Goal: Task Accomplishment & Management: Complete application form

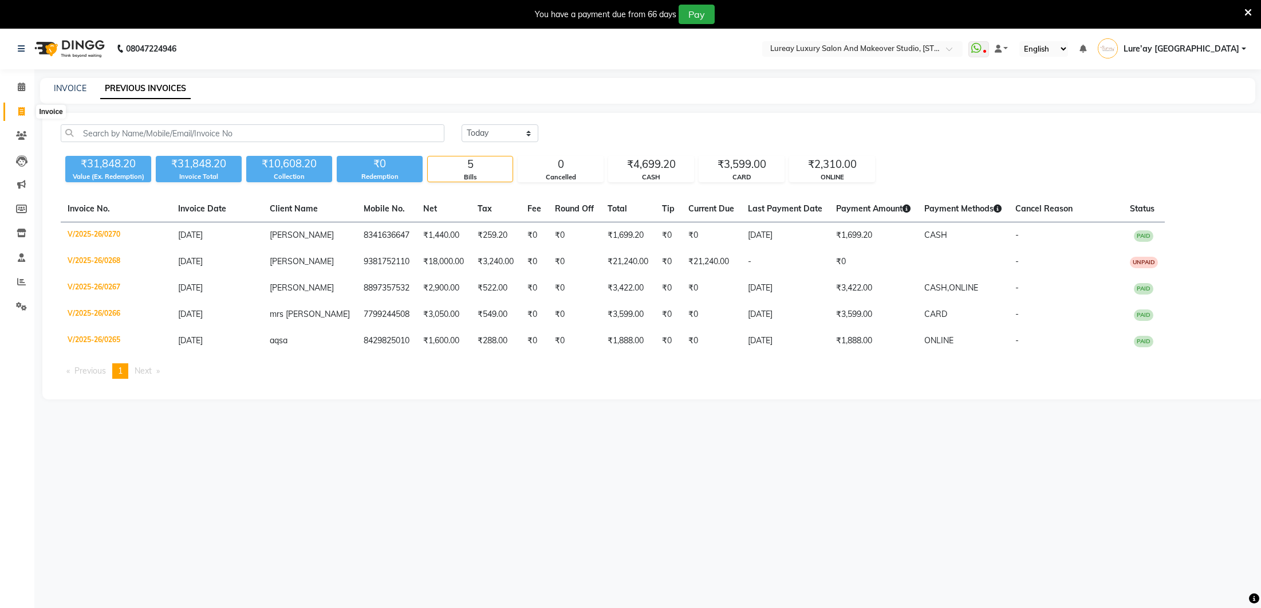
select select "[DATE]"
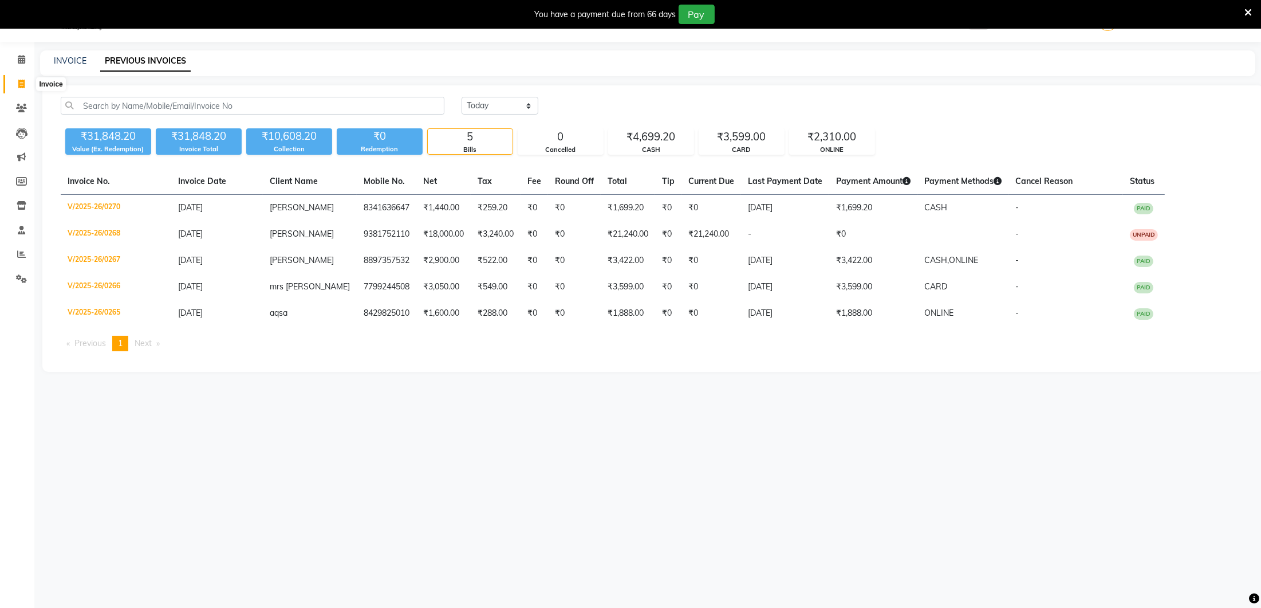
click at [19, 83] on icon at bounding box center [21, 84] width 6 height 9
select select "service"
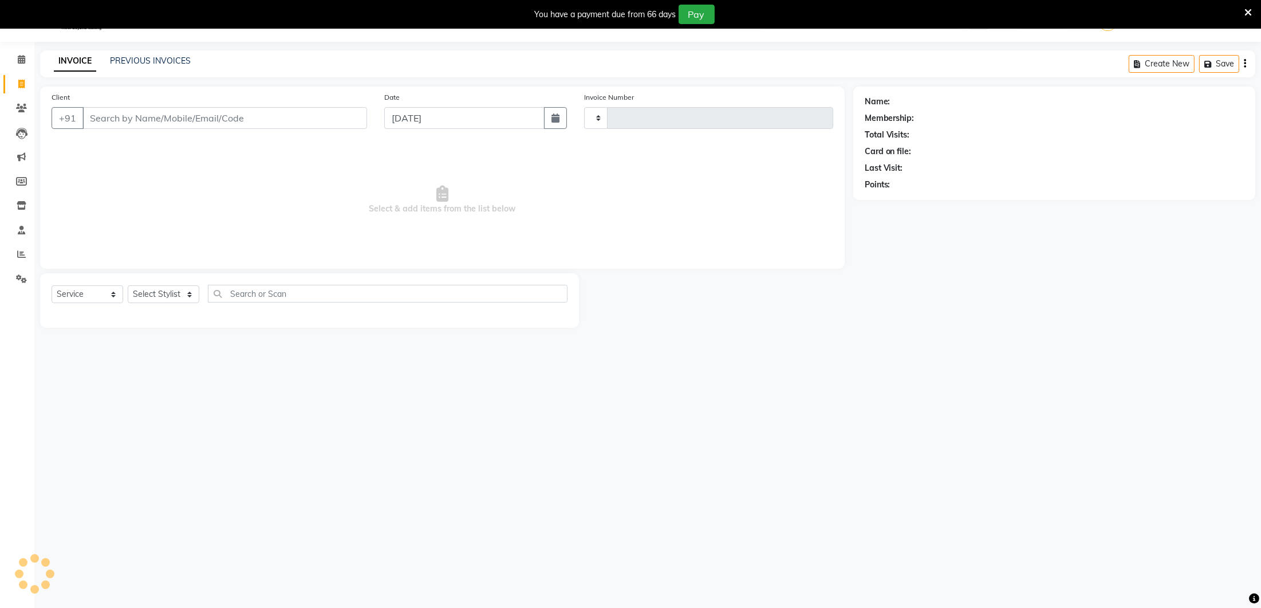
type input "0272"
select select "4075"
click at [188, 293] on select "Select Stylist" at bounding box center [164, 294] width 72 height 18
select select "27184"
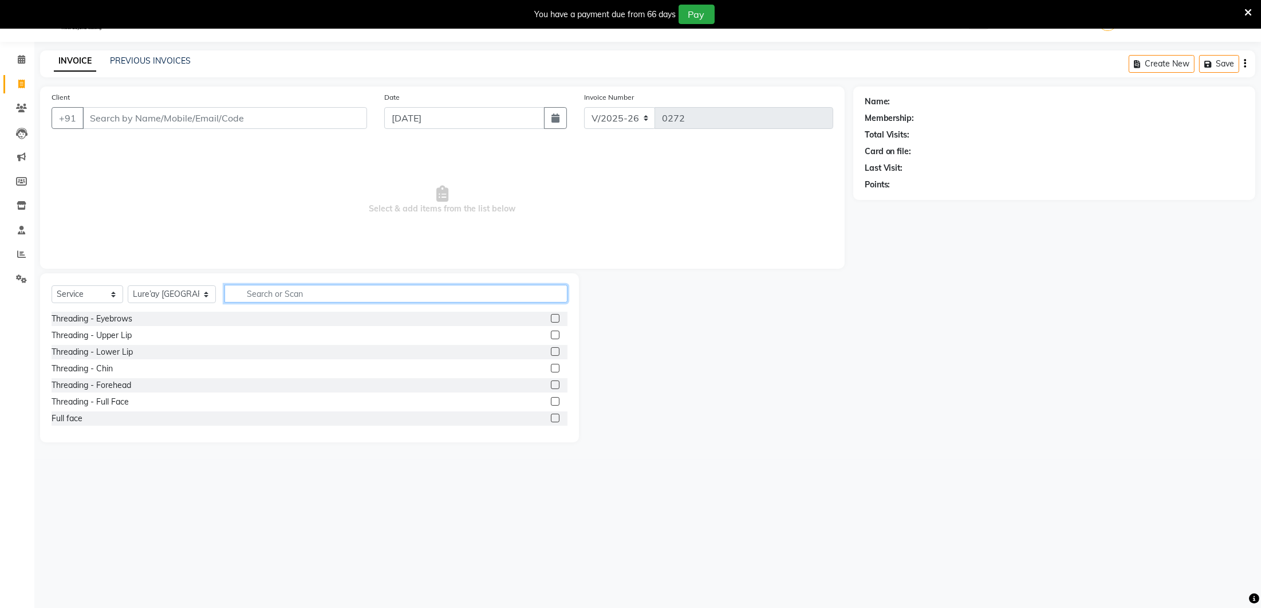
click at [251, 294] on input "text" at bounding box center [396, 294] width 343 height 18
type input "hair wash"
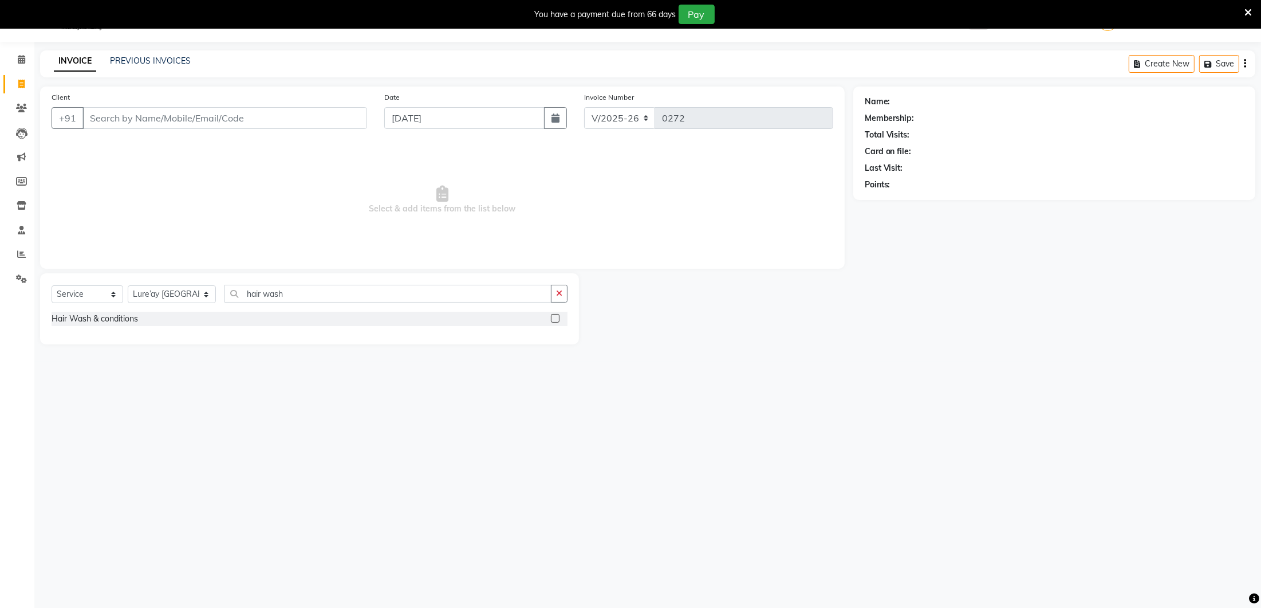
click at [559, 314] on label at bounding box center [555, 318] width 9 height 9
click at [558, 315] on input "checkbox" at bounding box center [554, 318] width 7 height 7
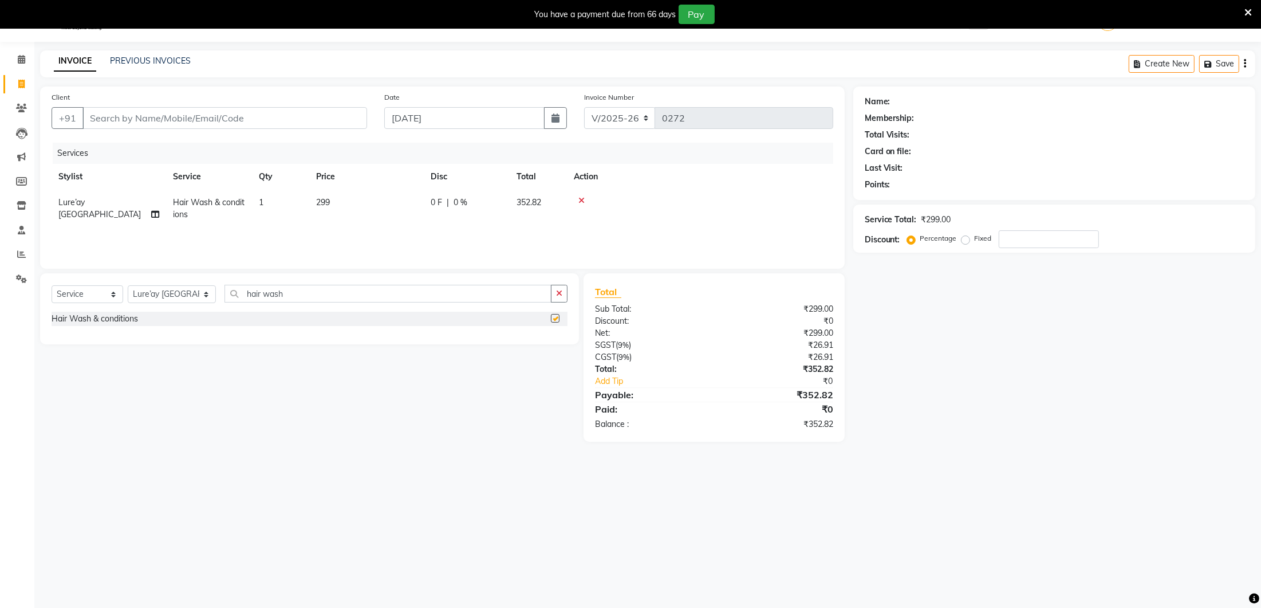
checkbox input "false"
drag, startPoint x: 343, startPoint y: 197, endPoint x: 369, endPoint y: 203, distance: 26.4
click at [343, 197] on td "299" at bounding box center [366, 209] width 115 height 38
select select "27184"
click at [399, 204] on input "299" at bounding box center [420, 205] width 101 height 18
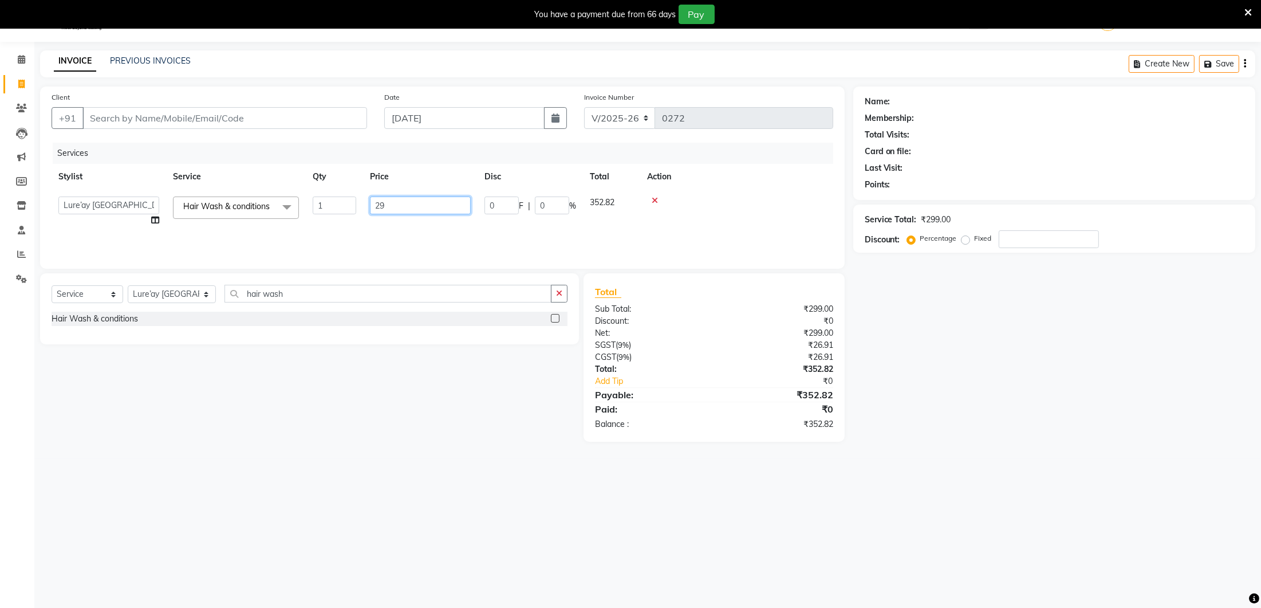
type input "2"
type input "600"
click at [376, 223] on td "600" at bounding box center [366, 209] width 115 height 38
select select "27184"
click at [334, 295] on input "hair wash" at bounding box center [388, 294] width 327 height 18
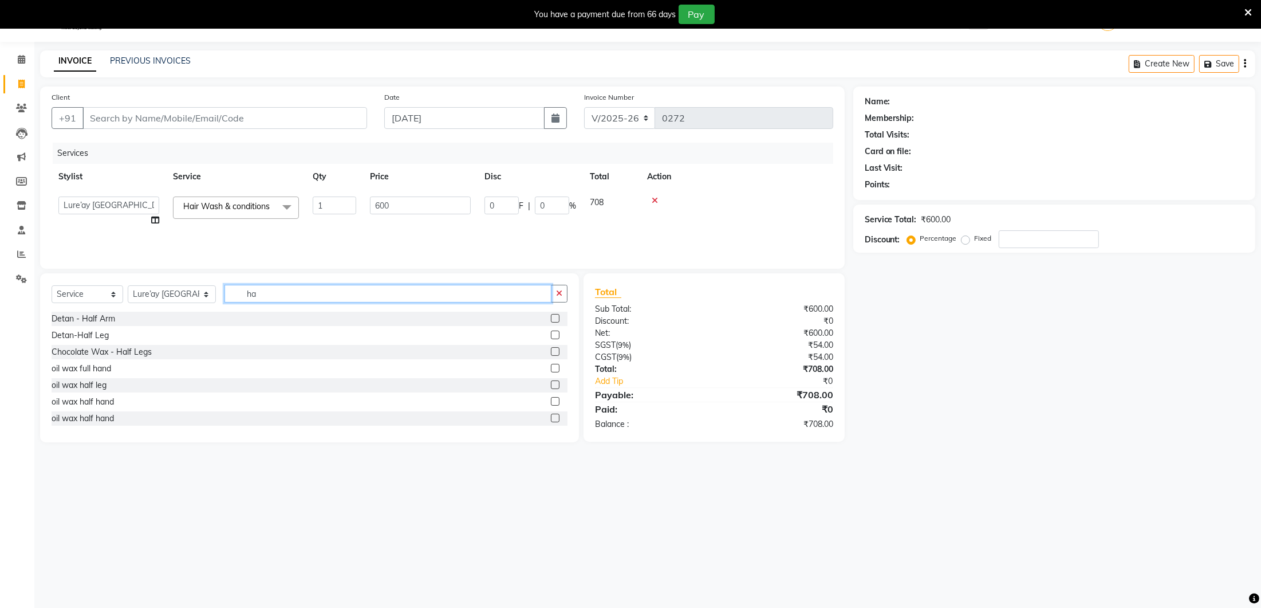
type input "h"
type input "hair strai"
click at [558, 318] on label at bounding box center [555, 318] width 9 height 9
click at [558, 318] on input "checkbox" at bounding box center [554, 318] width 7 height 7
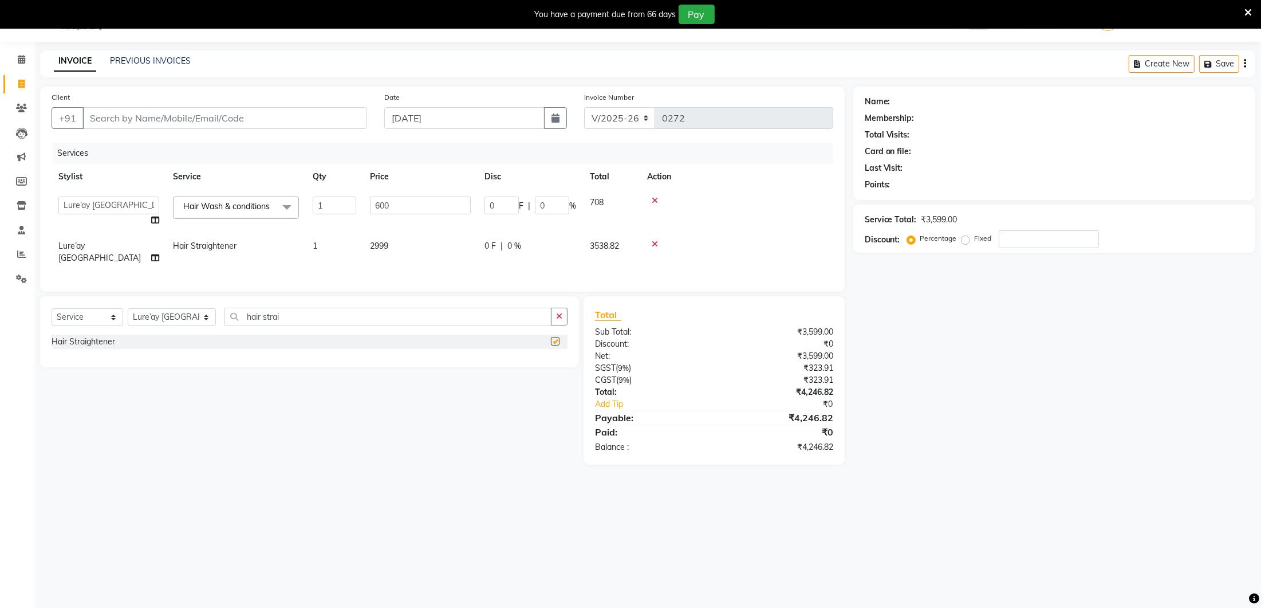
checkbox input "false"
click at [423, 249] on td "2999" at bounding box center [420, 252] width 115 height 38
select select "27184"
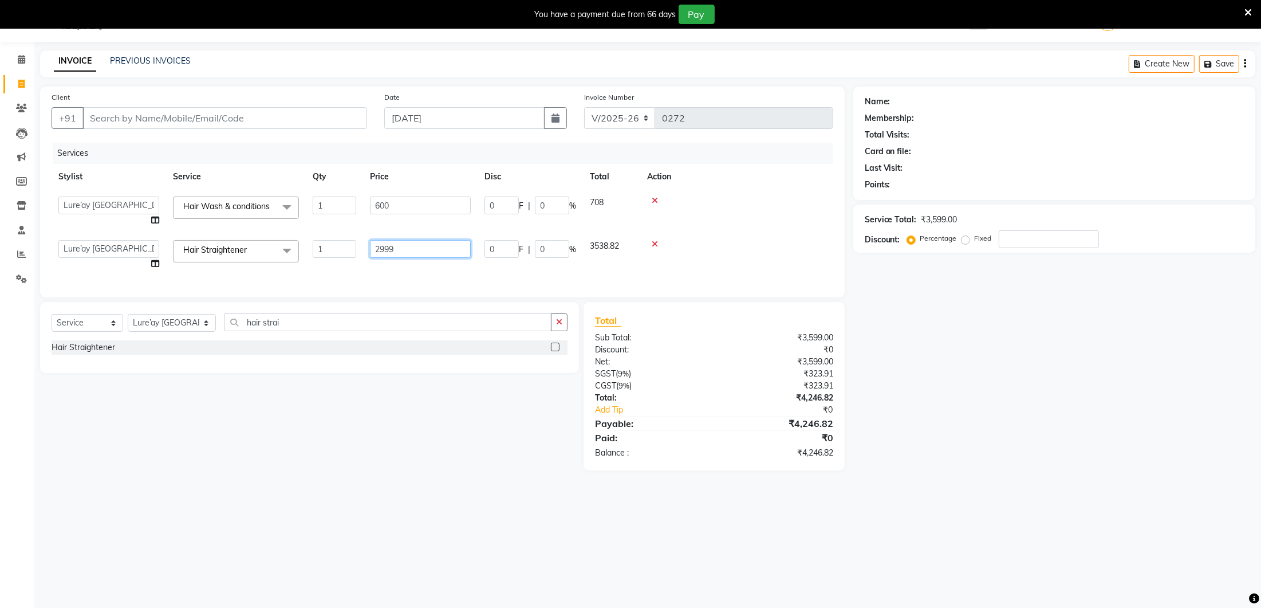
click at [438, 246] on input "2999" at bounding box center [420, 249] width 101 height 18
type input "2"
type input "1500"
click at [442, 276] on div "Client +91 Date [DATE] Invoice Number V/2025 V/[PHONE_NUMBER] Services Stylist …" at bounding box center [442, 191] width 805 height 211
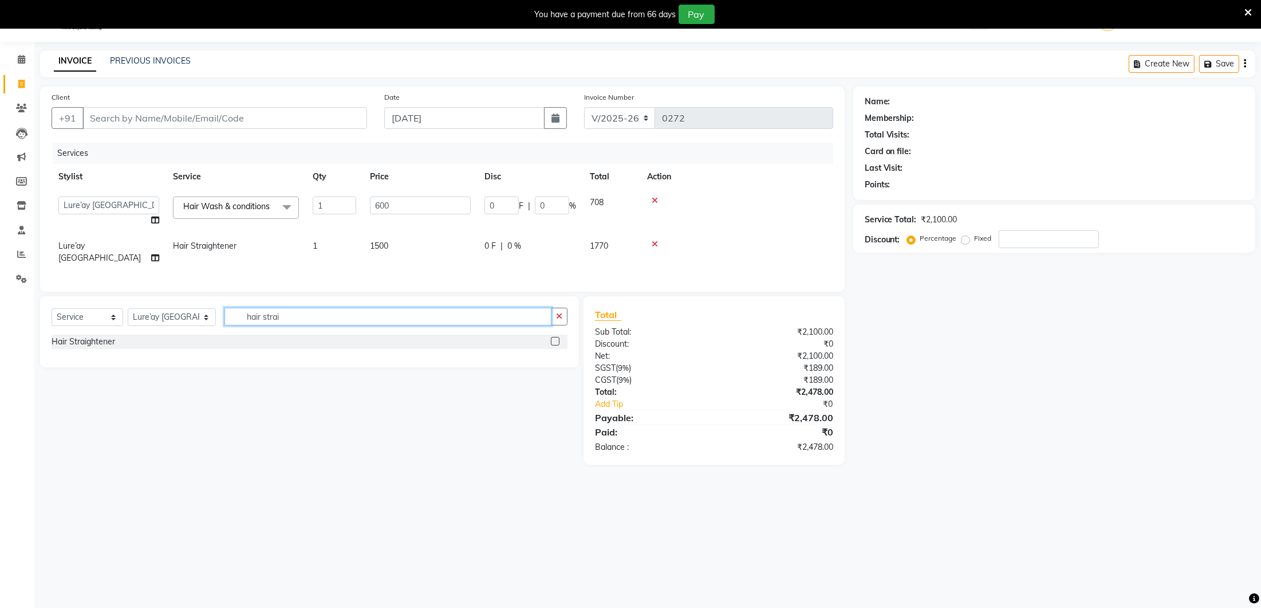
click at [341, 312] on input "hair strai" at bounding box center [388, 317] width 327 height 18
type input "h"
type input "threading"
click at [556, 337] on label at bounding box center [555, 341] width 9 height 9
click at [556, 338] on input "checkbox" at bounding box center [554, 341] width 7 height 7
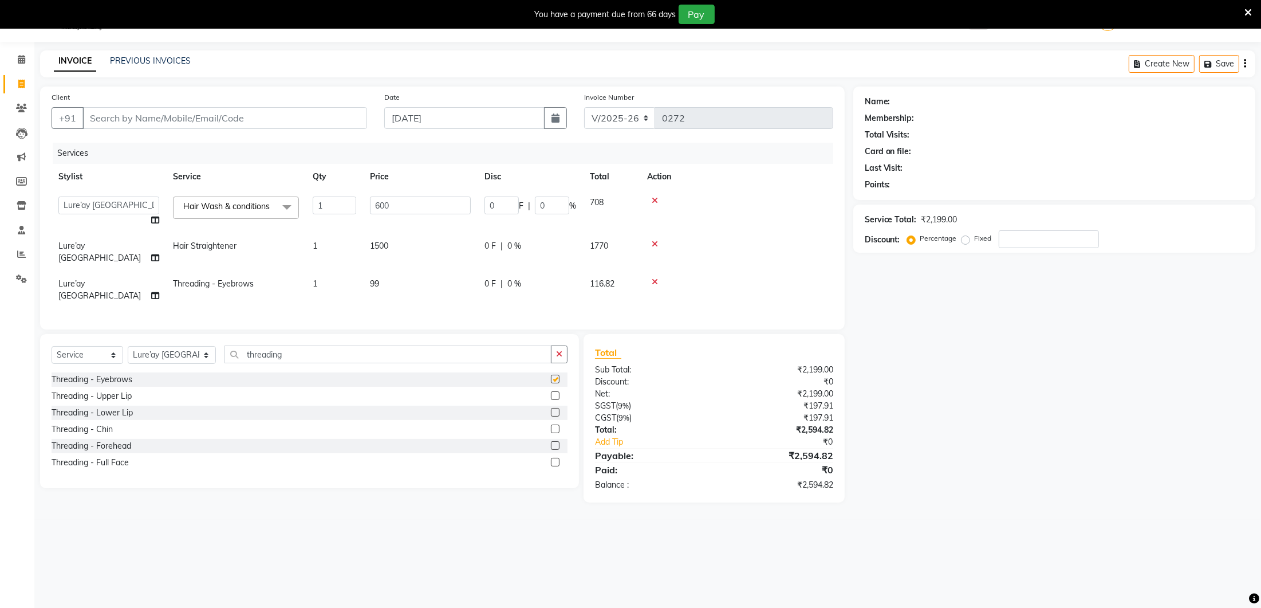
checkbox input "false"
click at [390, 272] on td "99" at bounding box center [420, 290] width 115 height 38
select select "27184"
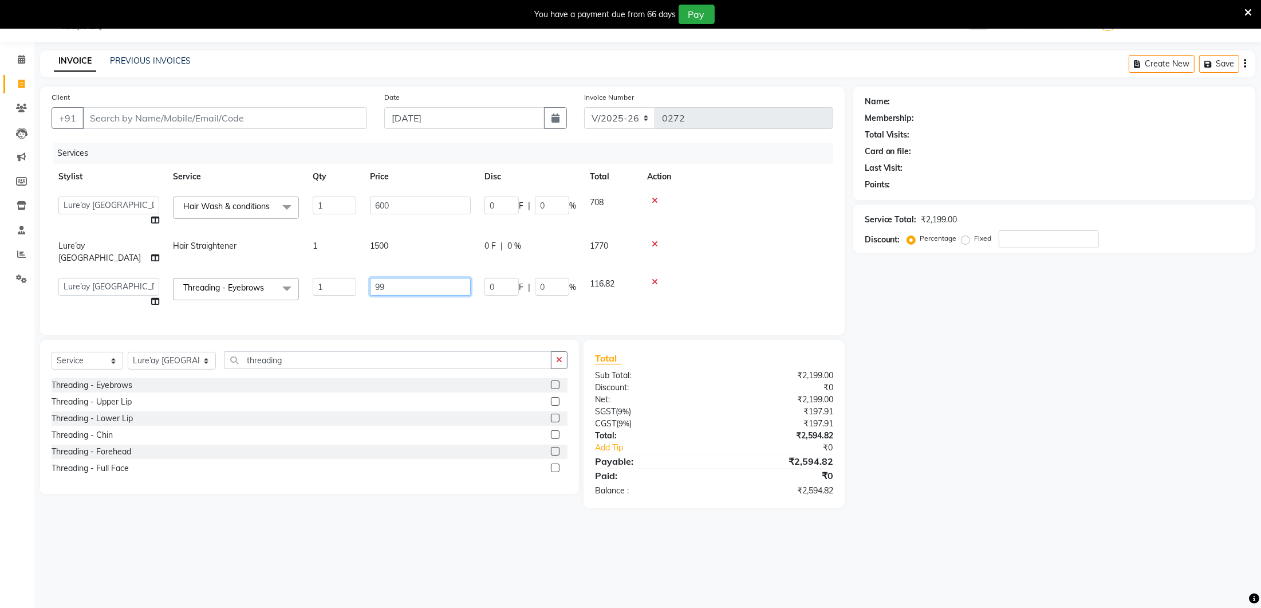
click at [414, 278] on input "99" at bounding box center [420, 287] width 101 height 18
type input "9"
type input "100"
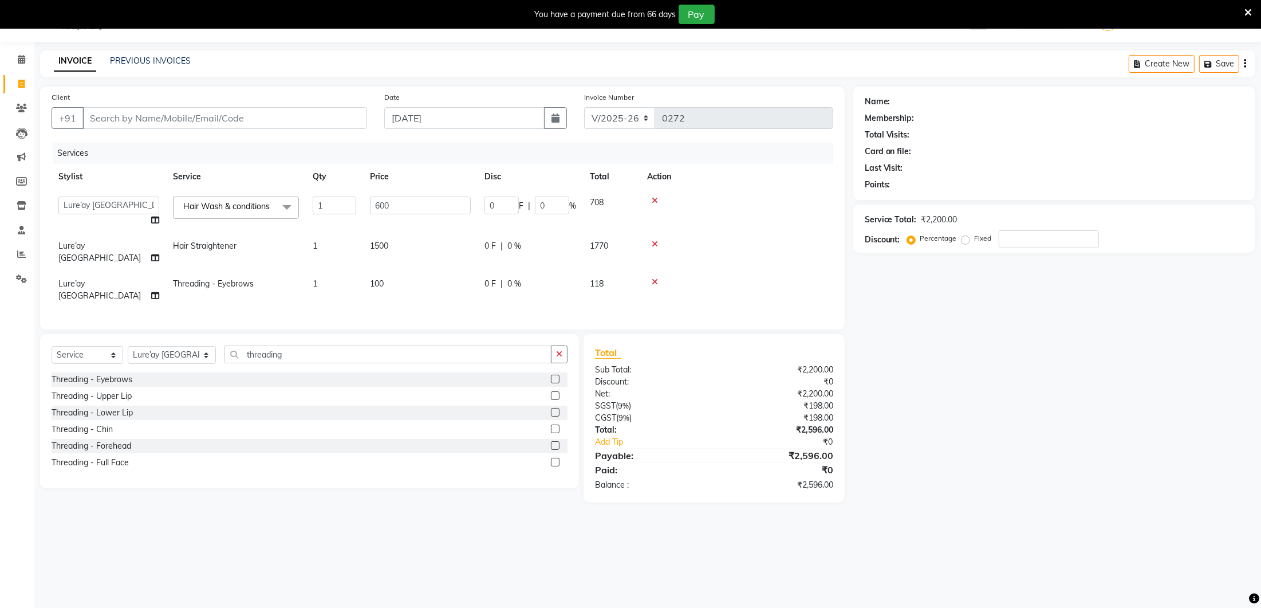
click at [410, 306] on div "Client +91 Date [DATE] Invoice Number V/2025 V/[PHONE_NUMBER] Services Stylist …" at bounding box center [443, 294] width 822 height 416
click at [309, 345] on div "Select Service Product Membership Package Voucher Prepaid Gift Card Select Styl…" at bounding box center [310, 358] width 516 height 27
click at [308, 345] on input "threading" at bounding box center [388, 354] width 327 height 18
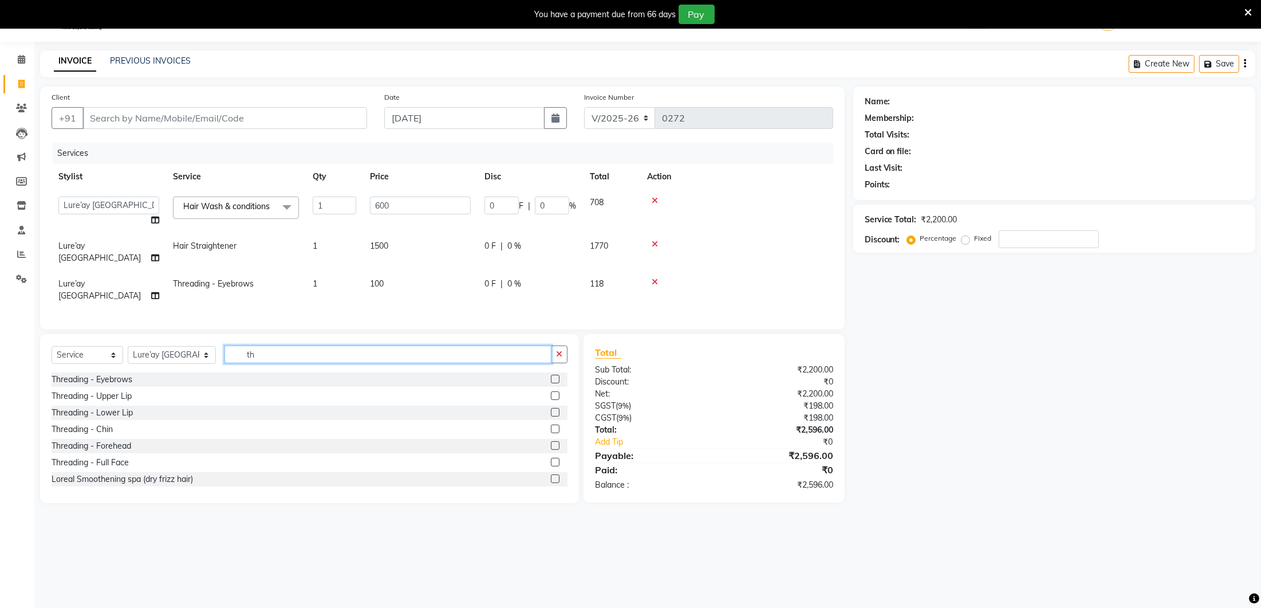
type input "t"
type input "upper"
click at [556, 375] on label at bounding box center [555, 379] width 9 height 9
click at [556, 376] on input "checkbox" at bounding box center [554, 379] width 7 height 7
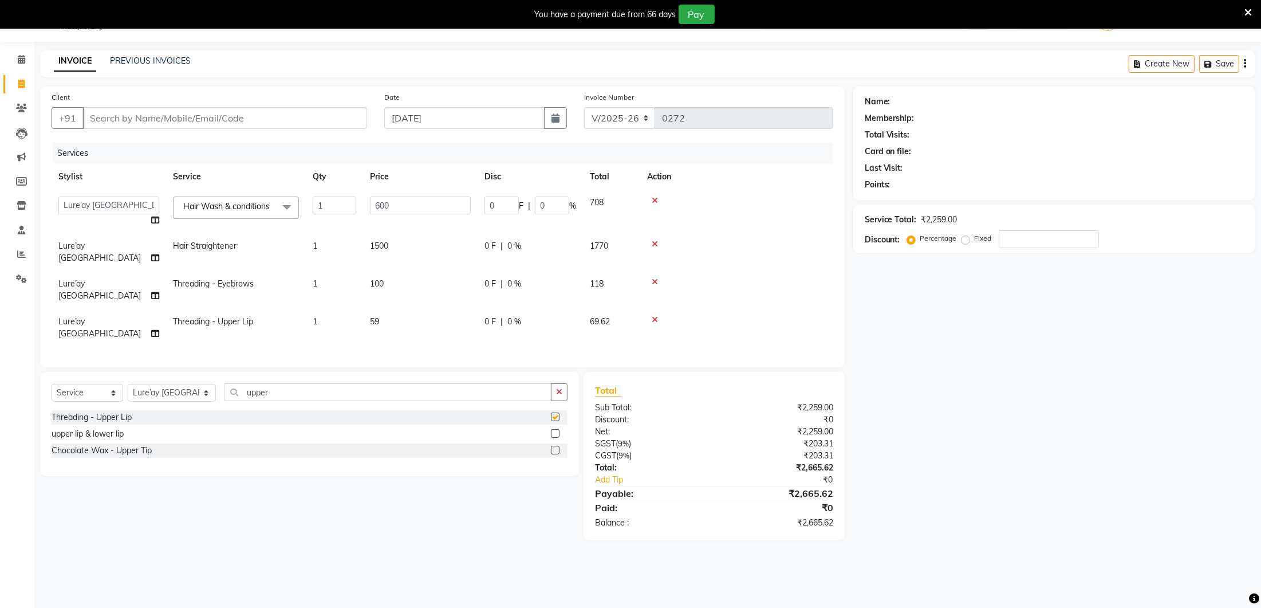
checkbox input "false"
click at [405, 309] on td "59" at bounding box center [420, 328] width 115 height 38
select select "27184"
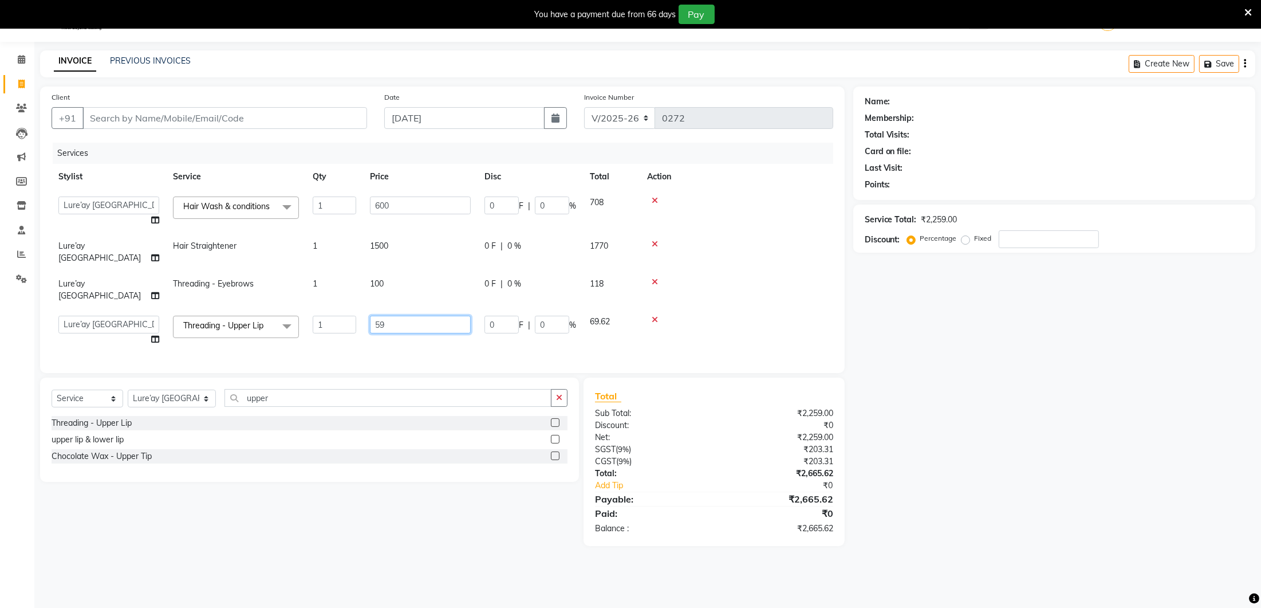
click at [423, 316] on input "59" at bounding box center [420, 325] width 101 height 18
click at [427, 316] on input "59" at bounding box center [420, 325] width 101 height 18
type input "5"
type input "60"
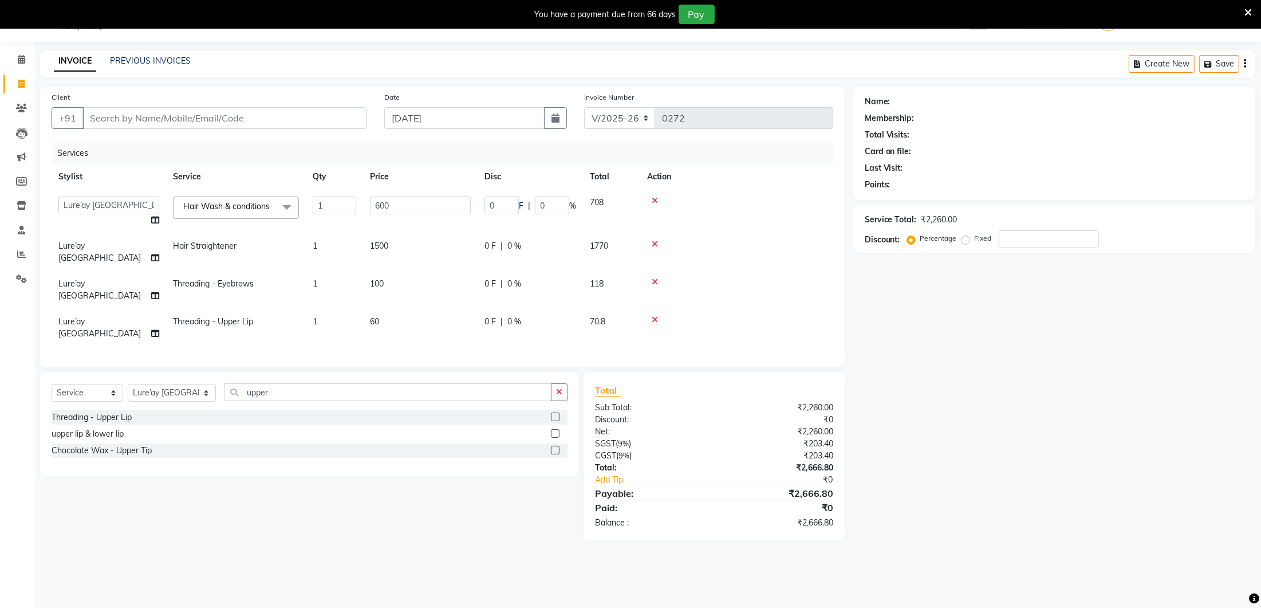
click at [430, 313] on div "Services Stylist Service Qty Price Disc Total Action Ancy Lure’ay [GEOGRAPHIC_D…" at bounding box center [443, 249] width 782 height 213
click at [133, 113] on input "Client" at bounding box center [224, 118] width 285 height 22
type input "9"
type input "0"
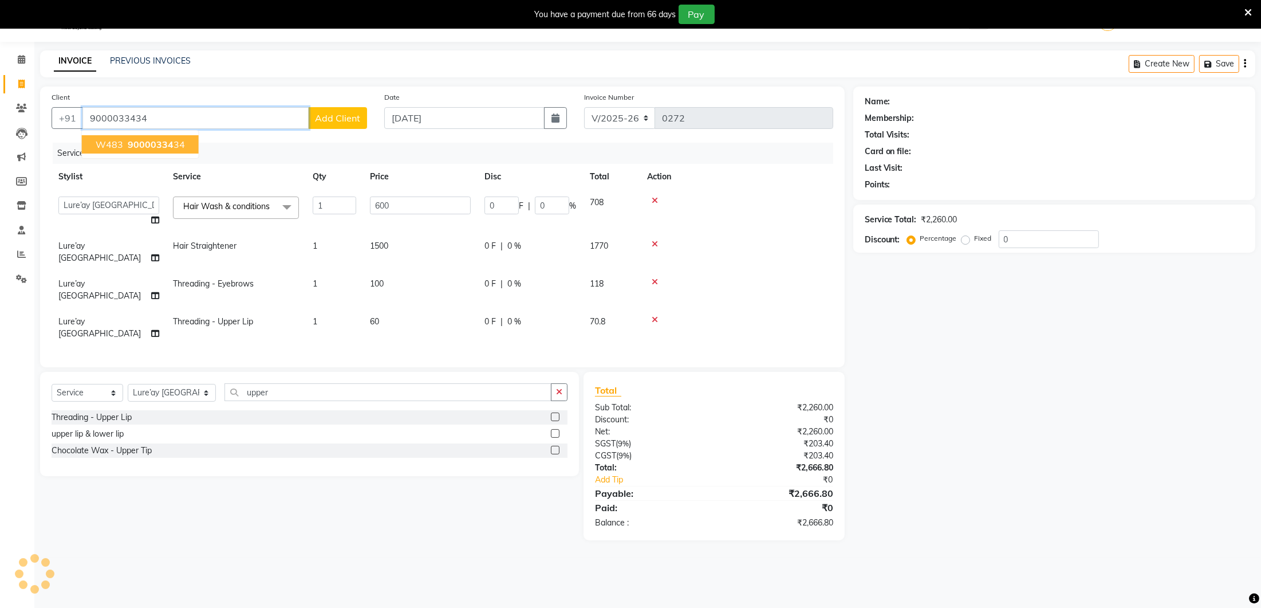
type input "9000033434"
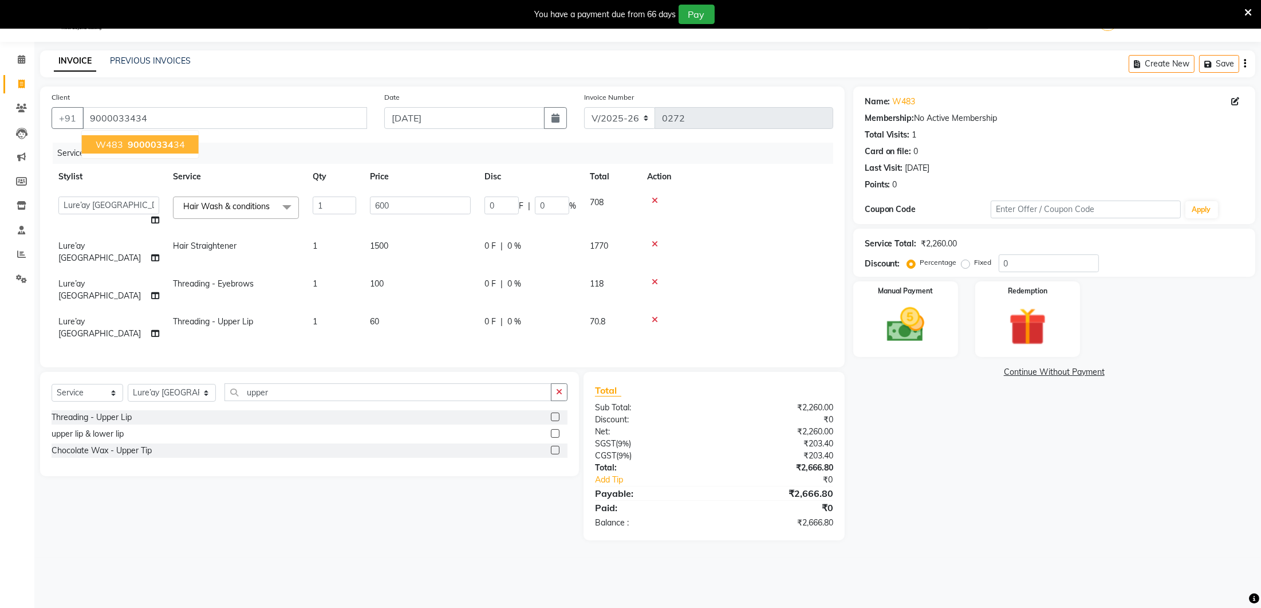
click at [108, 144] on span "w483" at bounding box center [109, 144] width 27 height 11
click at [1238, 103] on icon at bounding box center [1235, 101] width 8 height 8
select select "[DEMOGRAPHIC_DATA]"
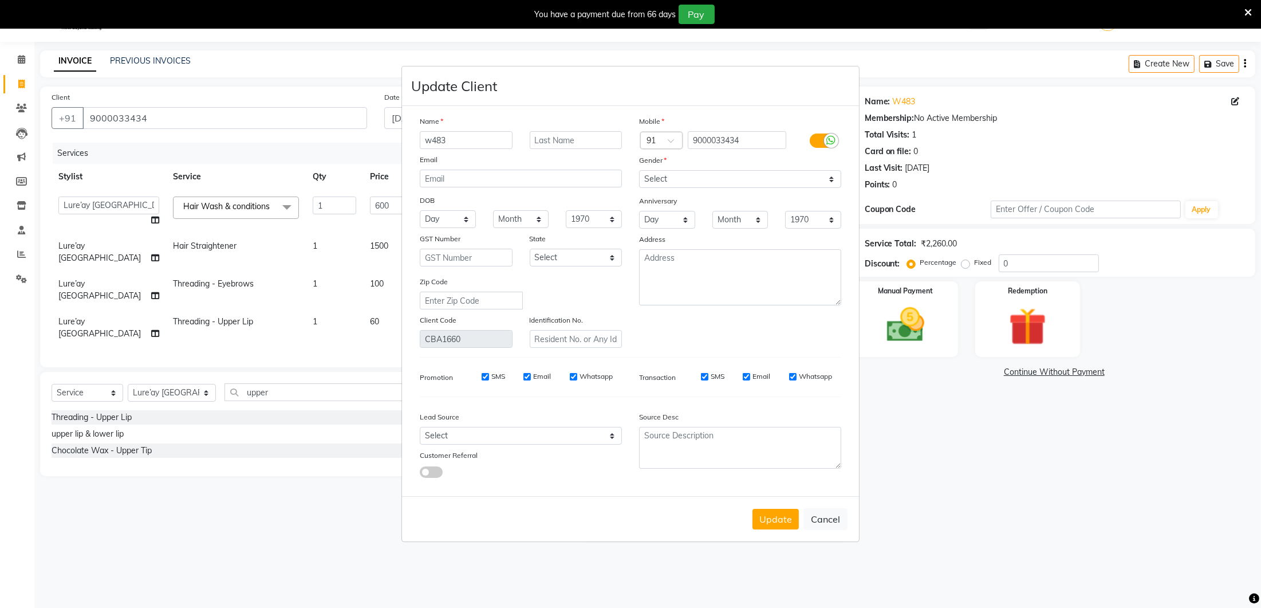
click at [454, 137] on input "w483" at bounding box center [466, 140] width 93 height 18
type input "w"
type input "[PERSON_NAME]"
click at [742, 178] on select "Select [DEMOGRAPHIC_DATA] [DEMOGRAPHIC_DATA] Other Prefer Not To Say" at bounding box center [740, 179] width 202 height 18
click at [776, 513] on button "Update" at bounding box center [776, 519] width 46 height 21
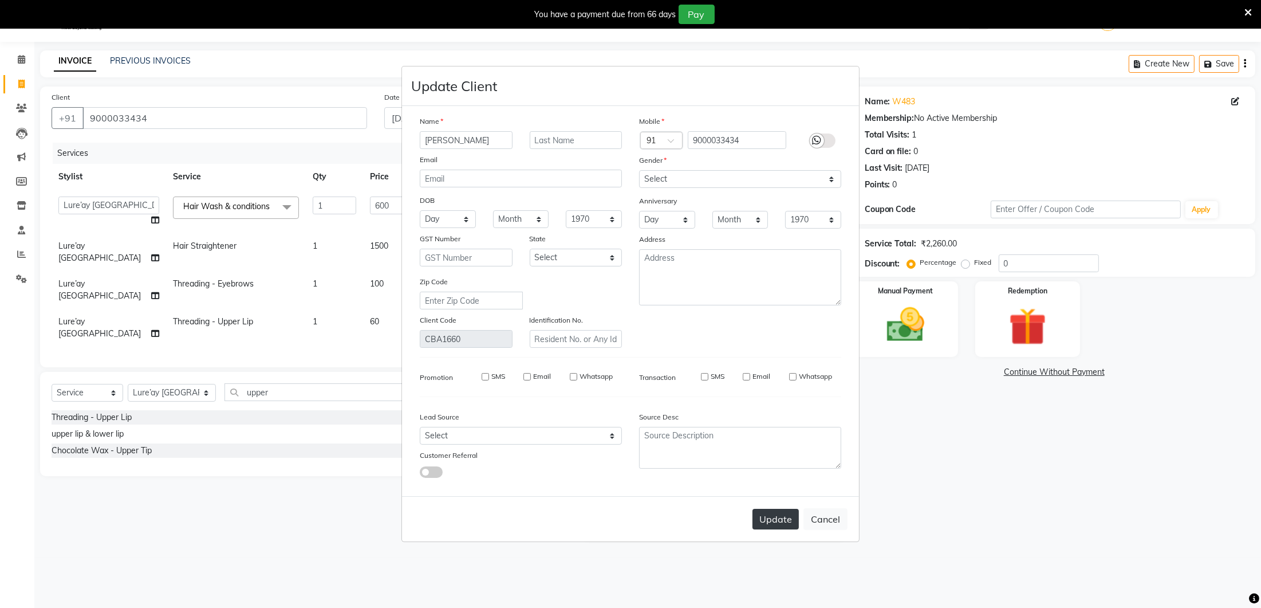
select select
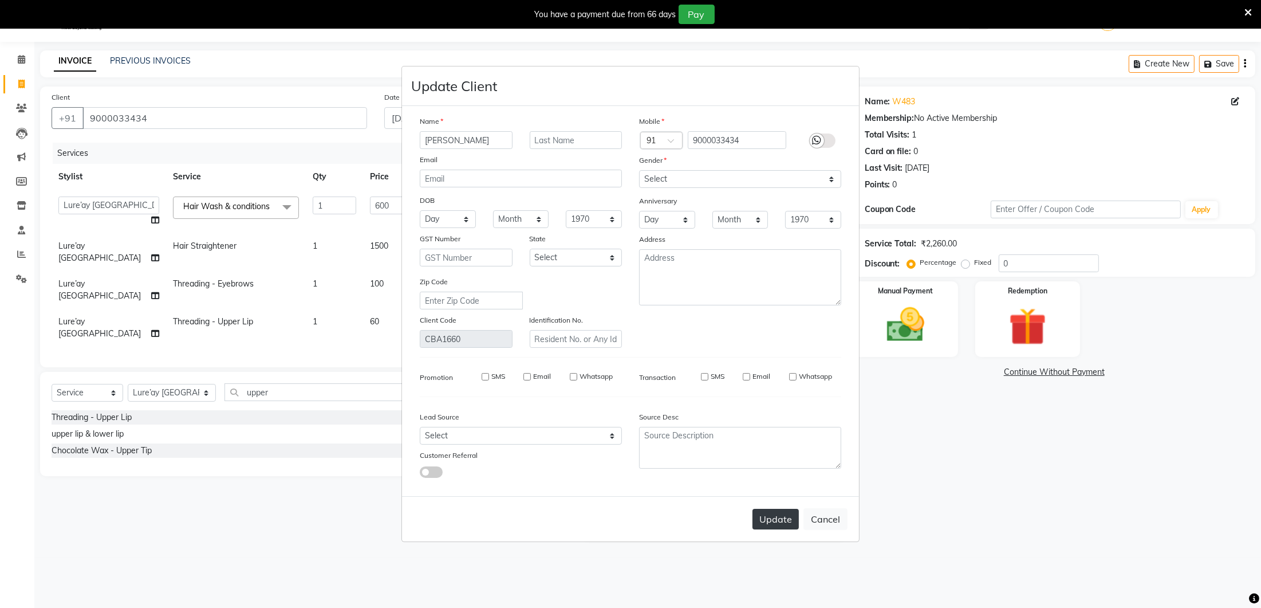
select select
checkbox input "false"
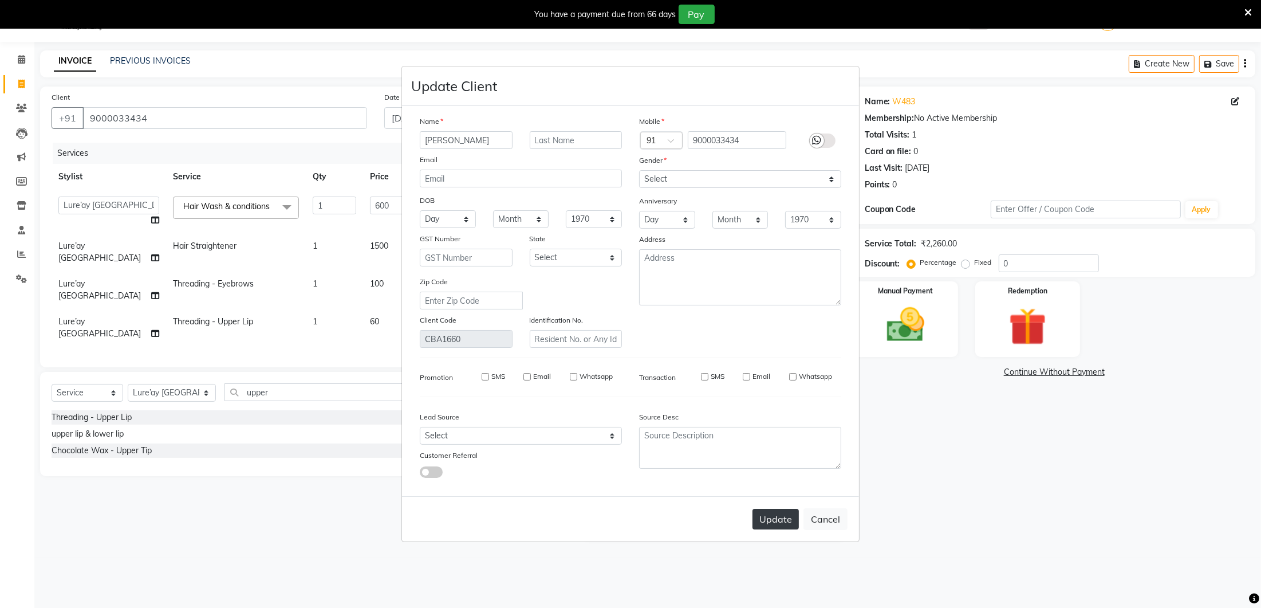
checkbox input "false"
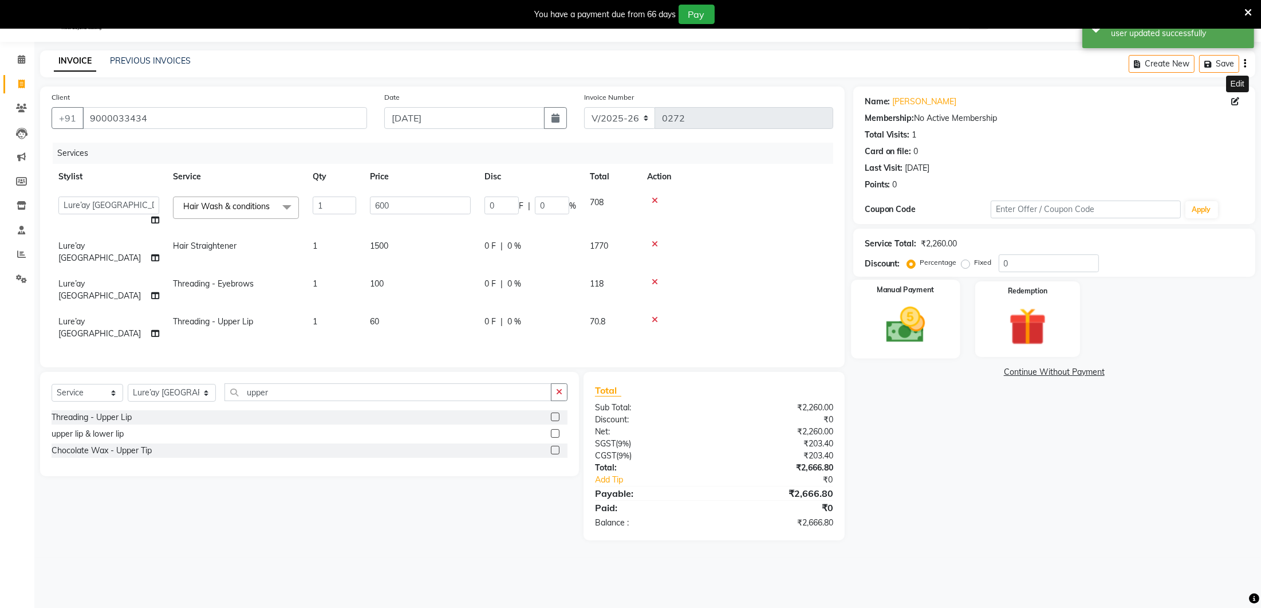
click at [868, 312] on div "Manual Payment" at bounding box center [905, 319] width 109 height 78
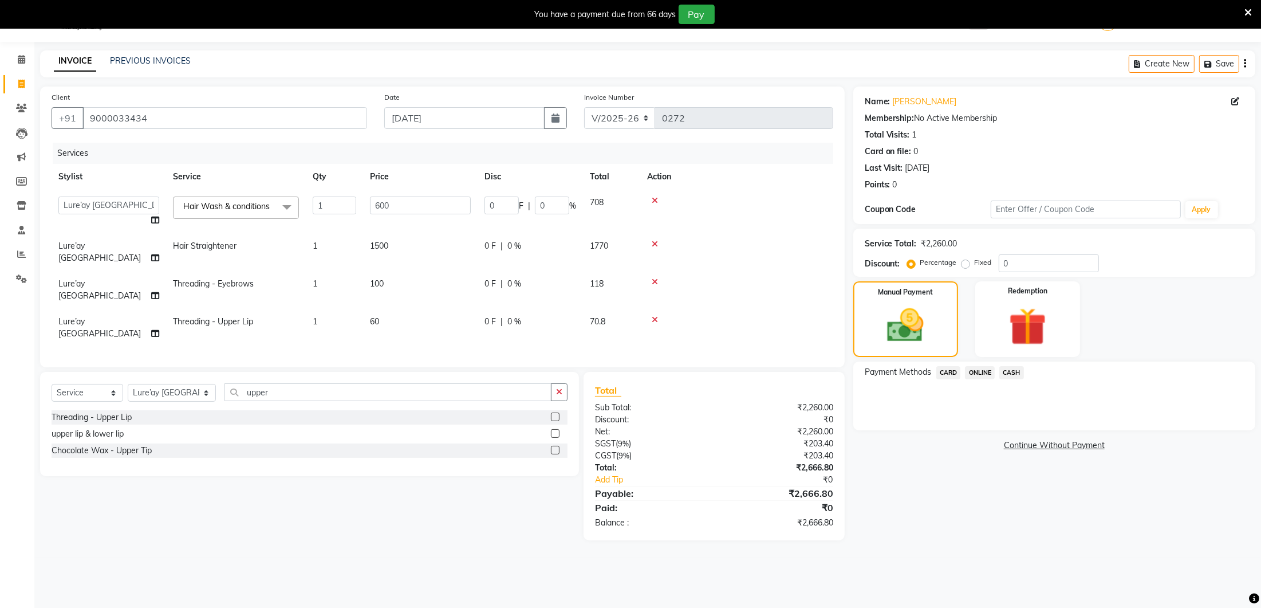
click at [974, 368] on span "ONLINE" at bounding box center [980, 372] width 30 height 13
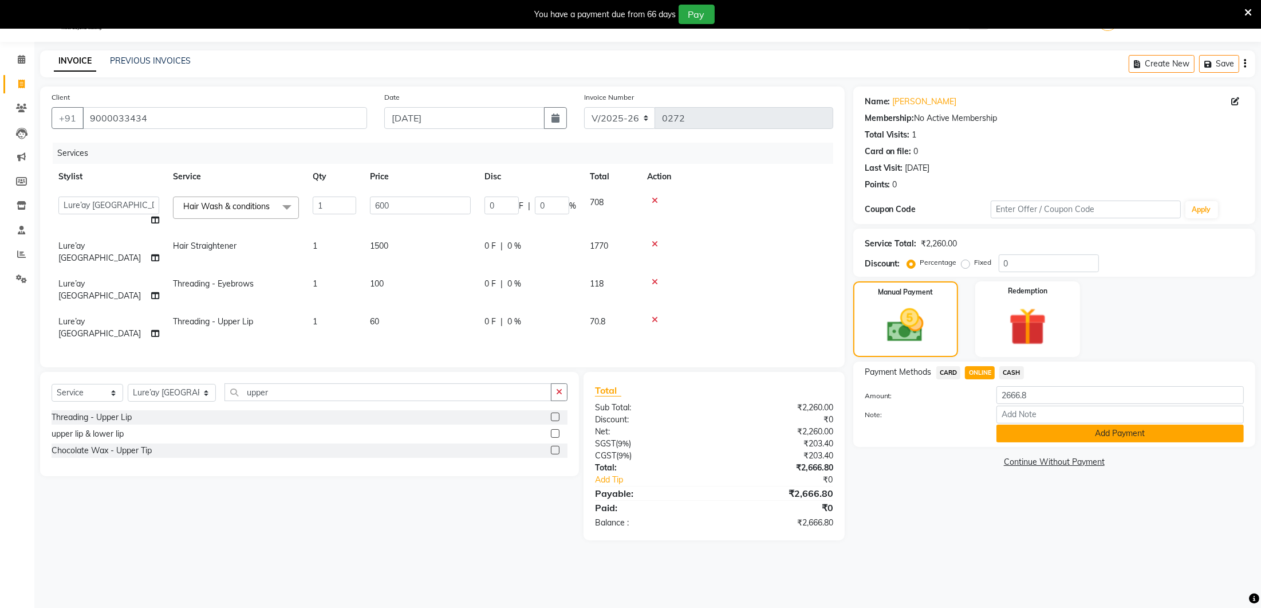
click at [1036, 432] on button "Add Payment" at bounding box center [1120, 433] width 247 height 18
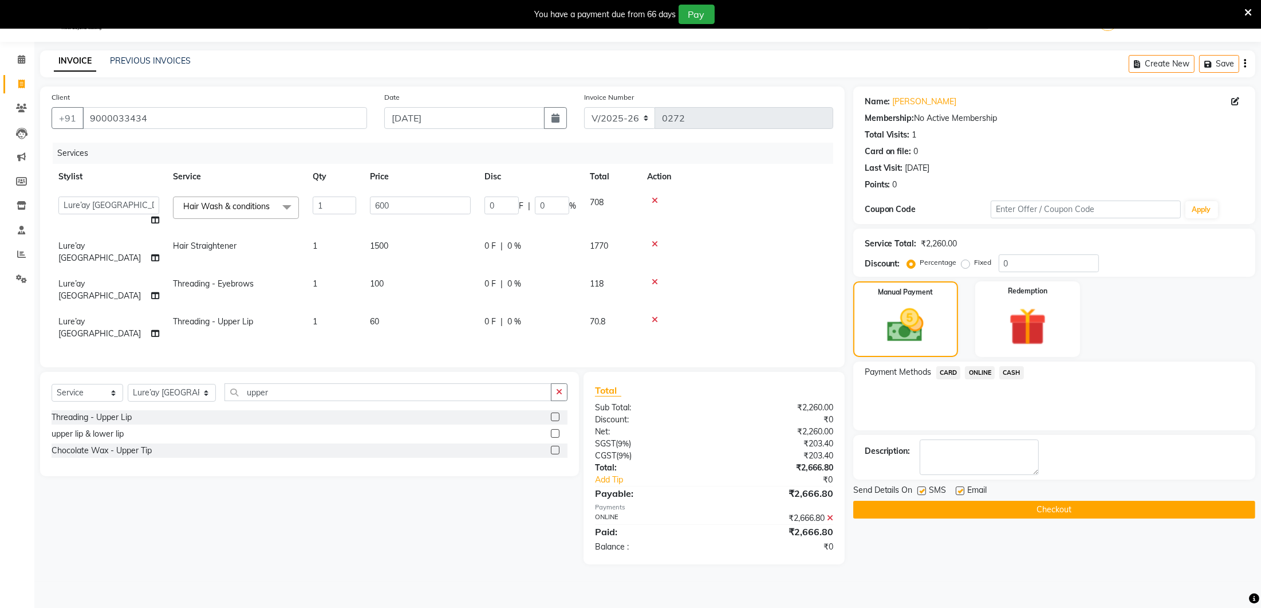
click at [1024, 506] on button "Checkout" at bounding box center [1054, 510] width 402 height 18
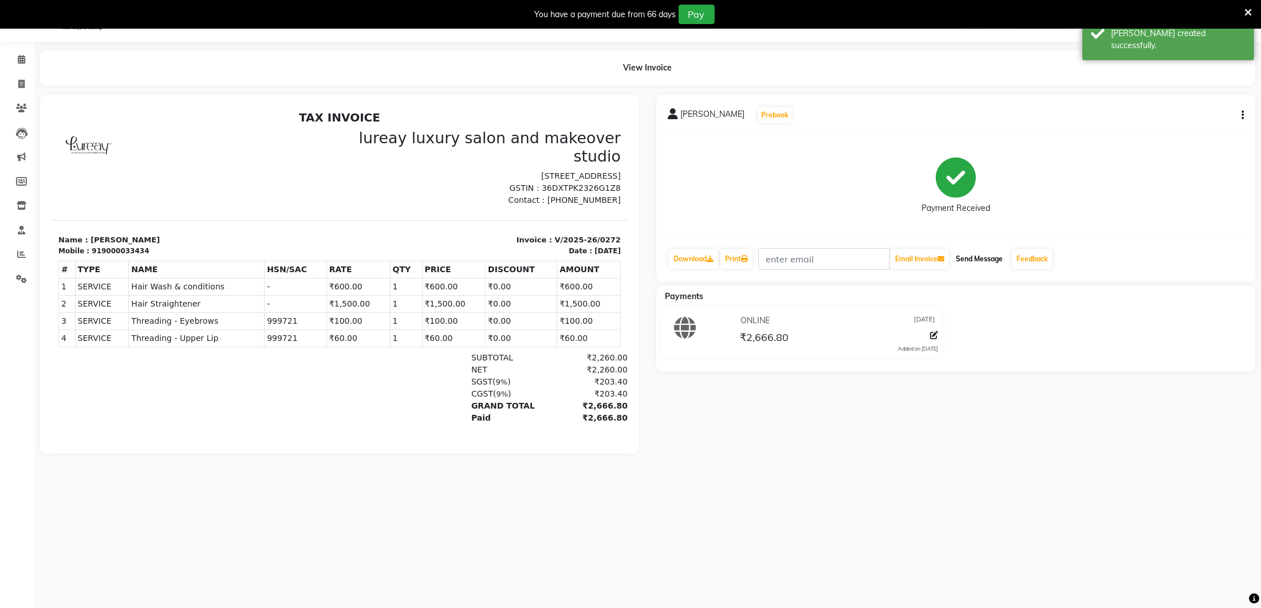
click at [977, 253] on button "Send Message" at bounding box center [979, 258] width 56 height 19
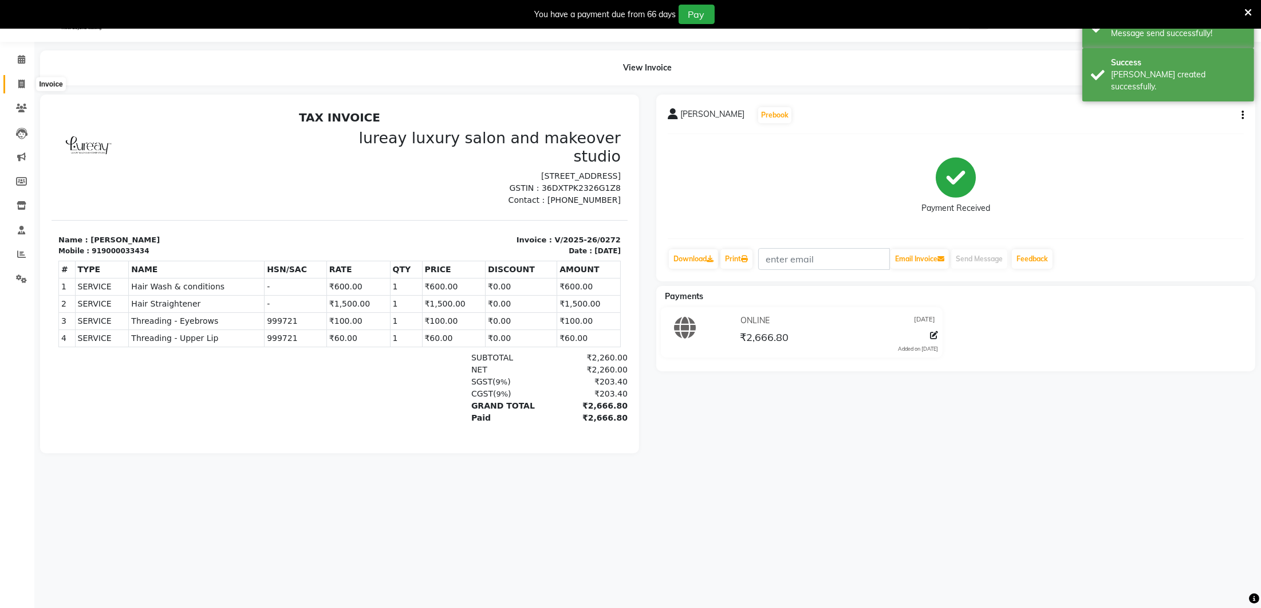
click at [21, 84] on icon at bounding box center [21, 84] width 6 height 9
select select "4075"
select select "service"
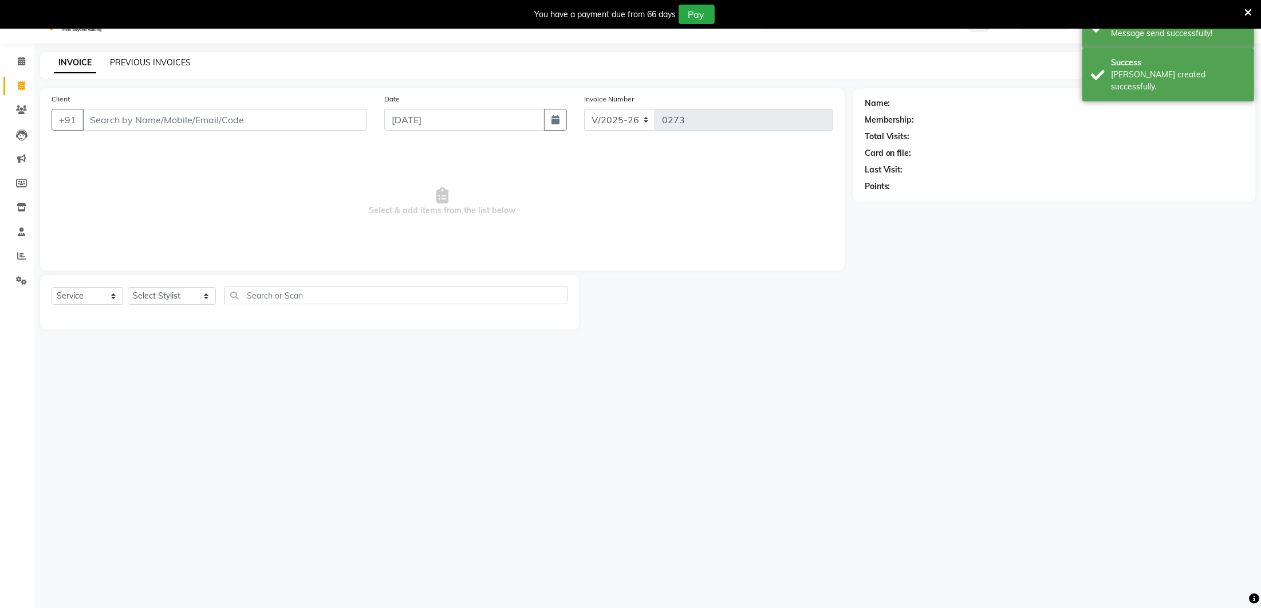
click at [121, 63] on link "PREVIOUS INVOICES" at bounding box center [150, 62] width 81 height 10
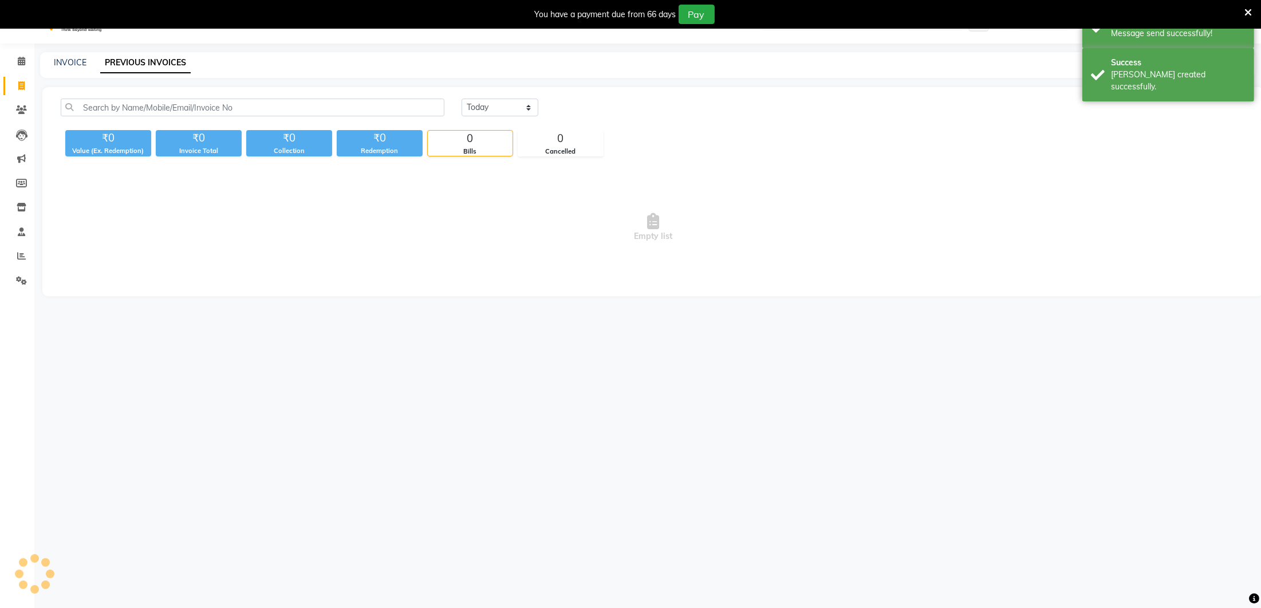
scroll to position [26, 0]
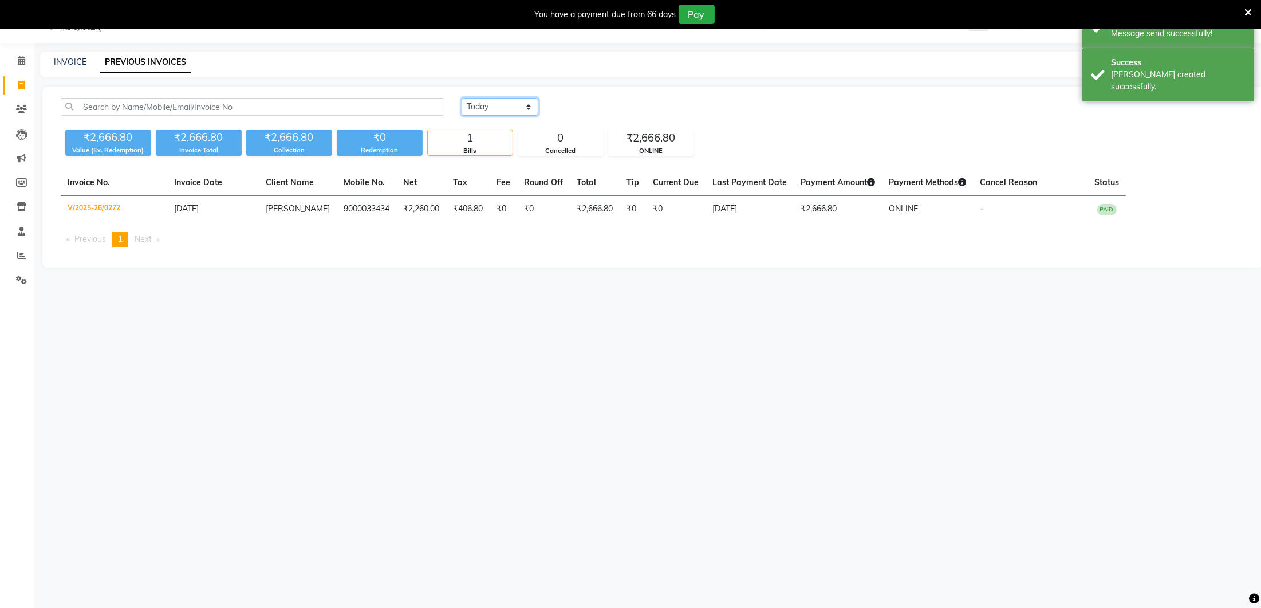
click at [479, 108] on select "[DATE] [DATE] Custom Range" at bounding box center [500, 107] width 77 height 18
select select "range"
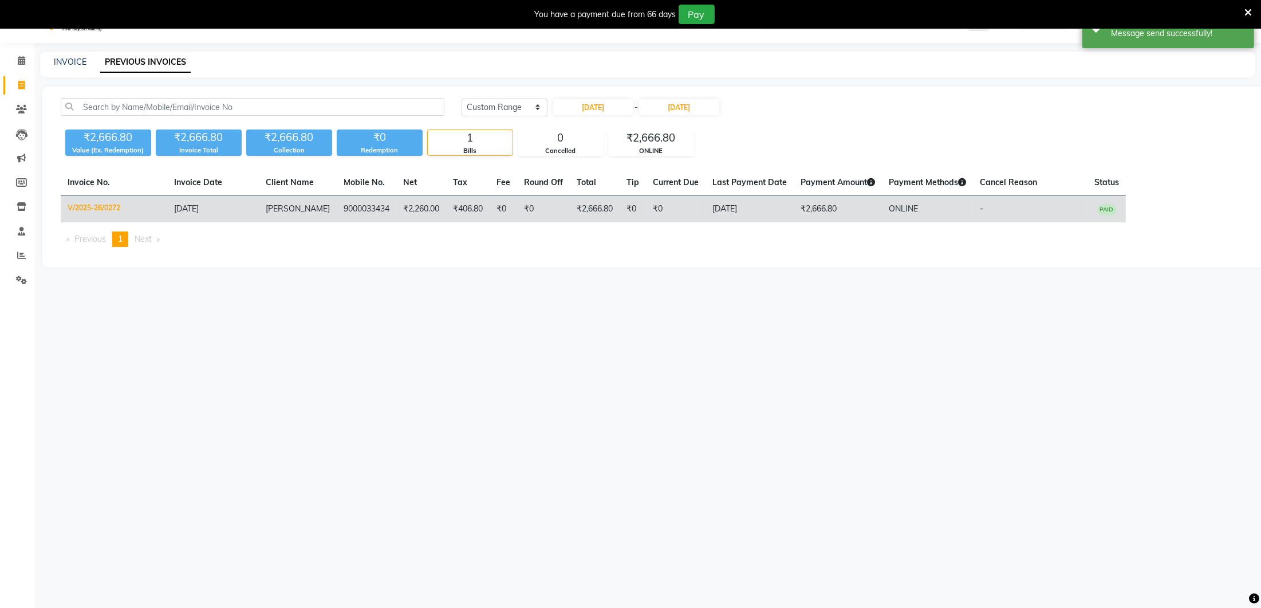
click at [337, 207] on td "9000033434" at bounding box center [367, 209] width 60 height 27
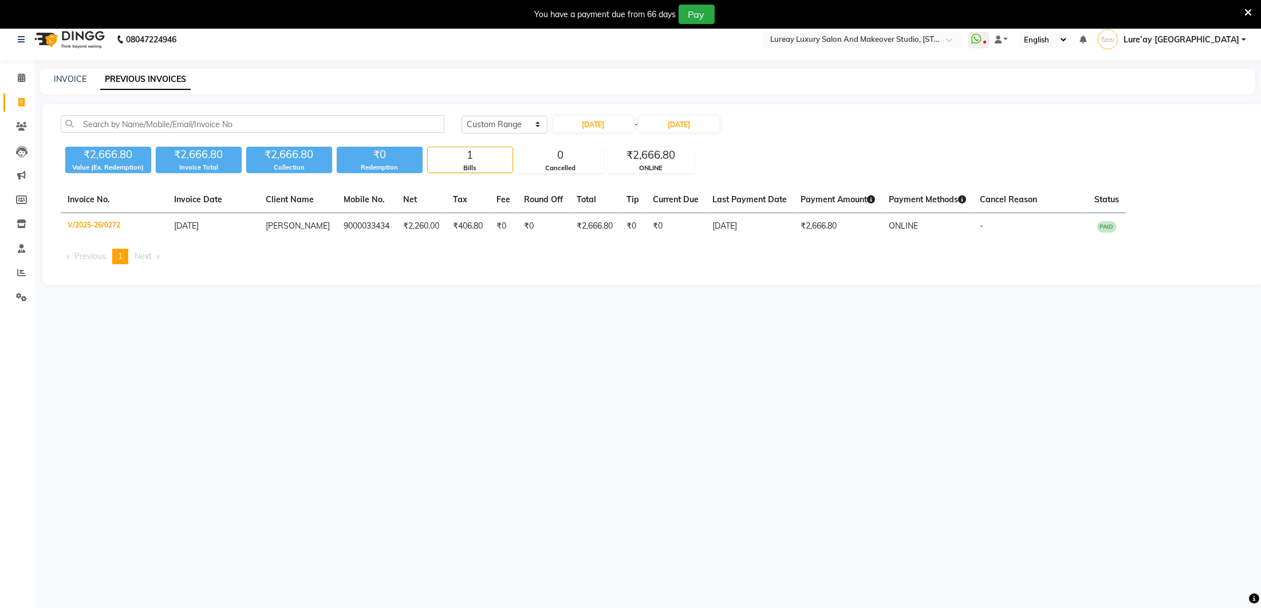
scroll to position [9, 0]
click at [69, 80] on link "INVOICE" at bounding box center [70, 79] width 33 height 10
select select "service"
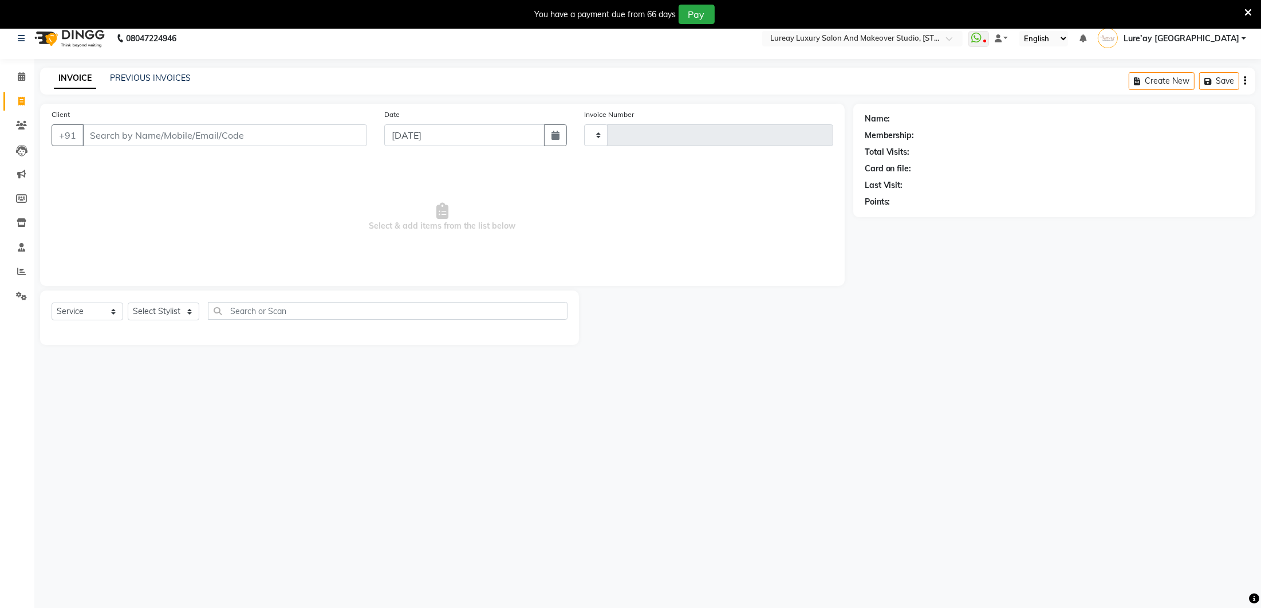
type input "0274"
select select "4075"
click at [129, 73] on link "PREVIOUS INVOICES" at bounding box center [150, 78] width 81 height 10
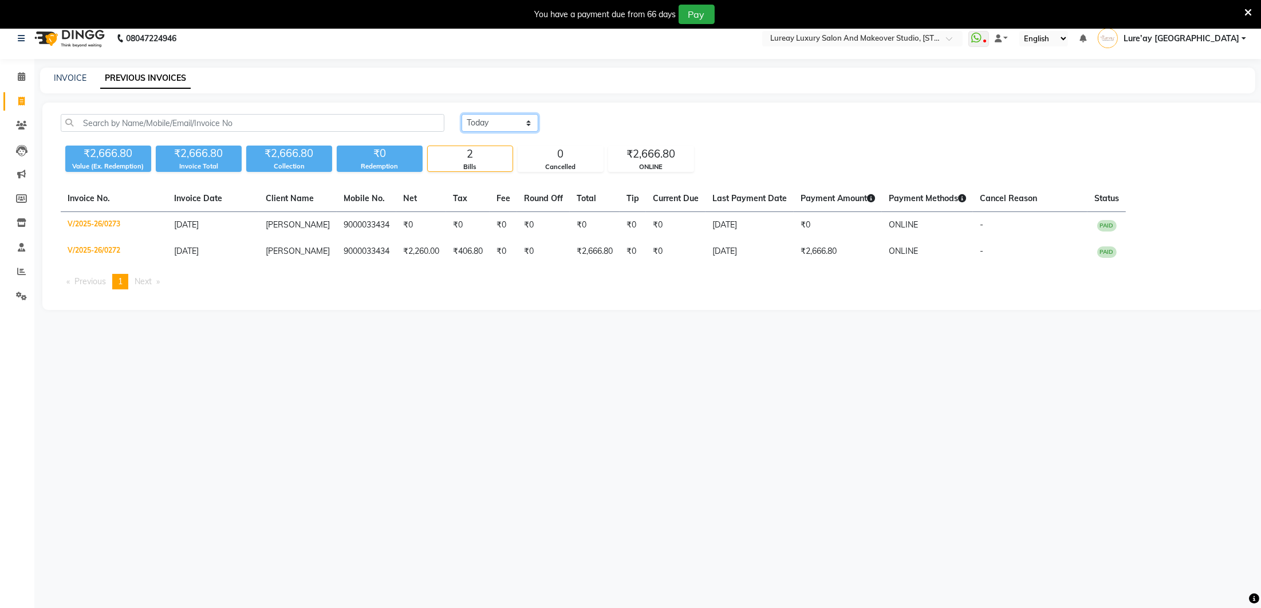
click at [534, 120] on select "[DATE] [DATE] Custom Range" at bounding box center [500, 123] width 77 height 18
click at [537, 124] on select "[DATE] [DATE] Custom Range" at bounding box center [505, 124] width 86 height 18
select select "[DATE]"
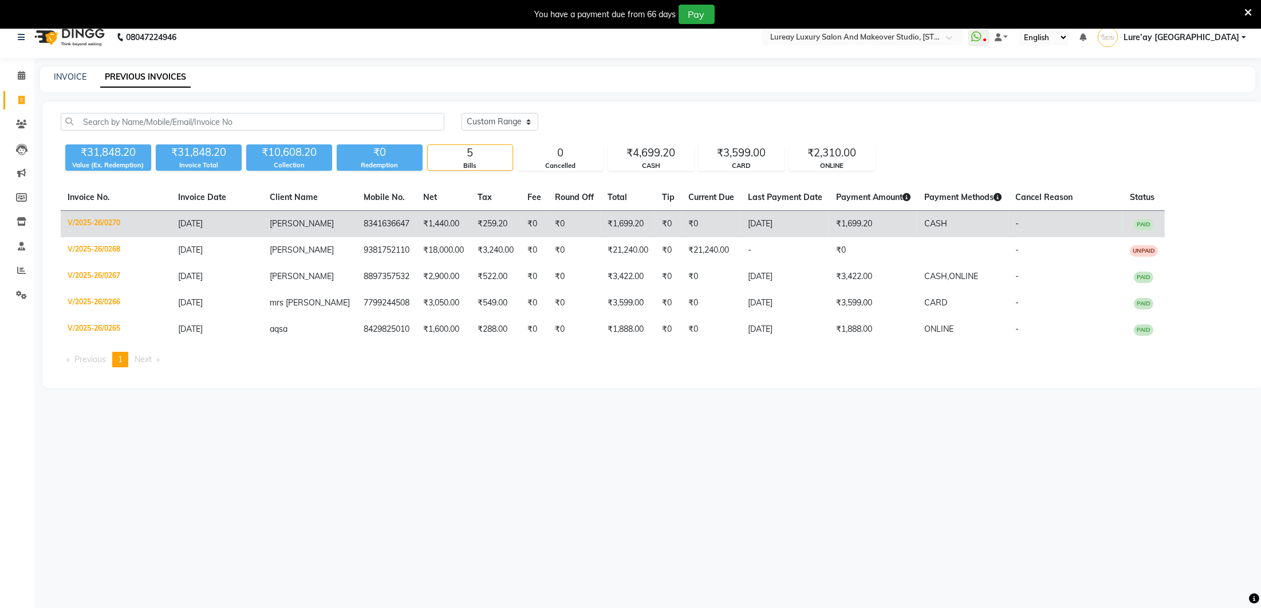
click at [416, 233] on td "₹1,440.00" at bounding box center [443, 224] width 54 height 27
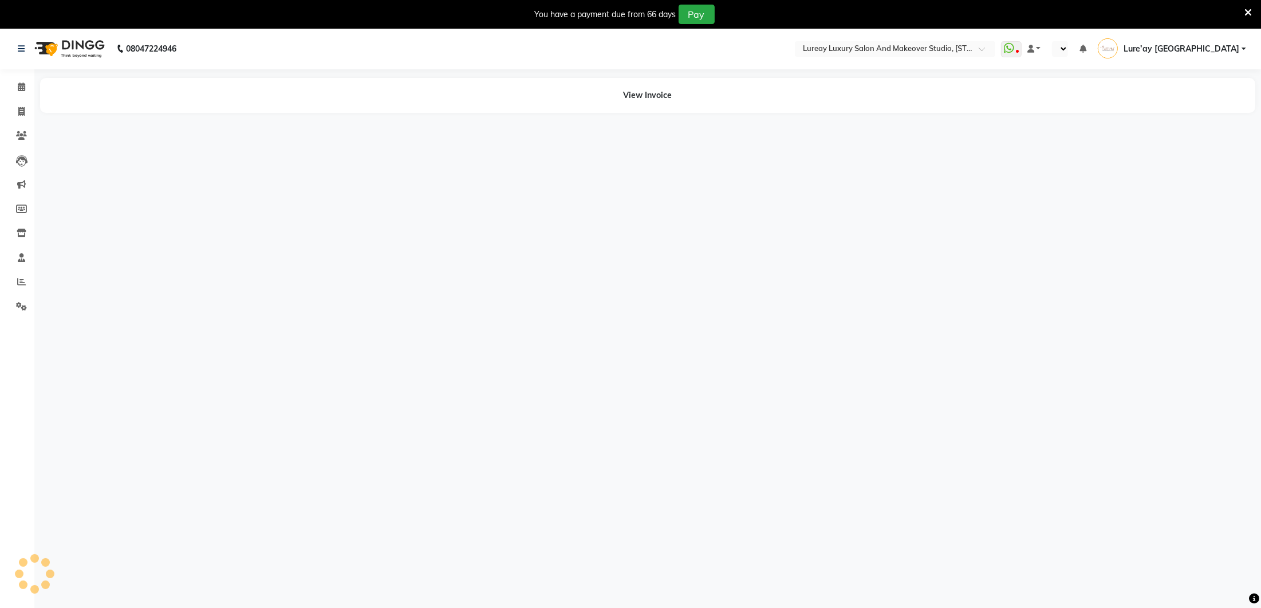
select select "en"
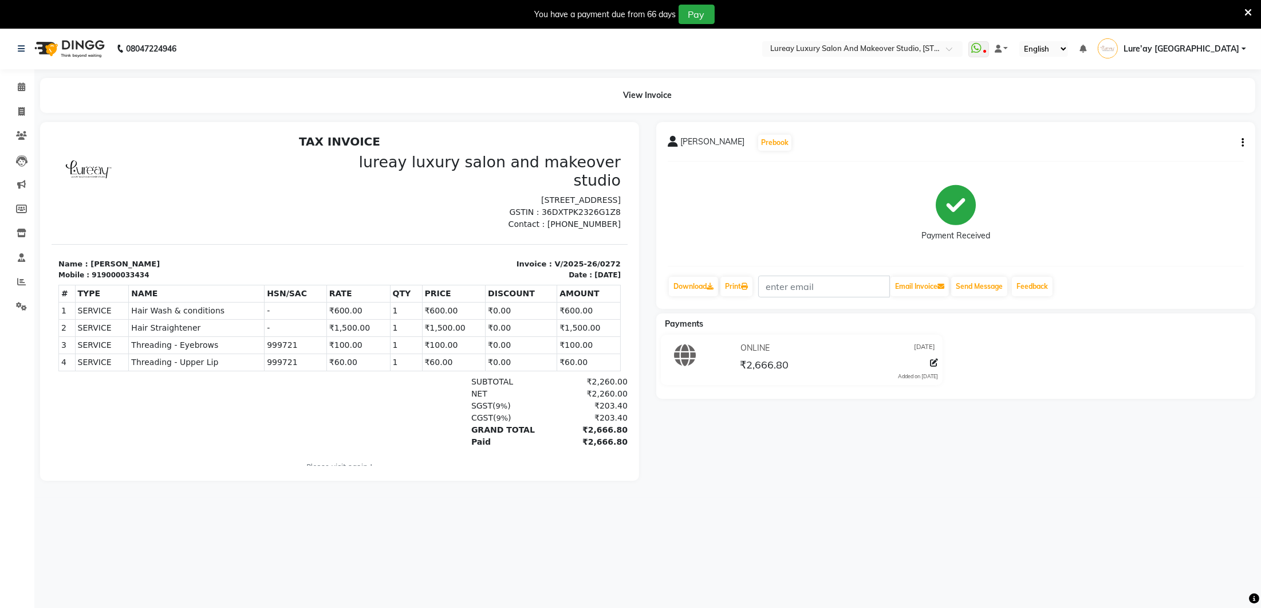
drag, startPoint x: 95, startPoint y: 253, endPoint x: 88, endPoint y: 252, distance: 7.5
click at [97, 269] on div "919000033434" at bounding box center [119, 274] width 57 height 10
drag, startPoint x: 87, startPoint y: 253, endPoint x: 148, endPoint y: 252, distance: 61.3
click at [148, 269] on div "Mobile : 919000033434" at bounding box center [195, 274] width 274 height 10
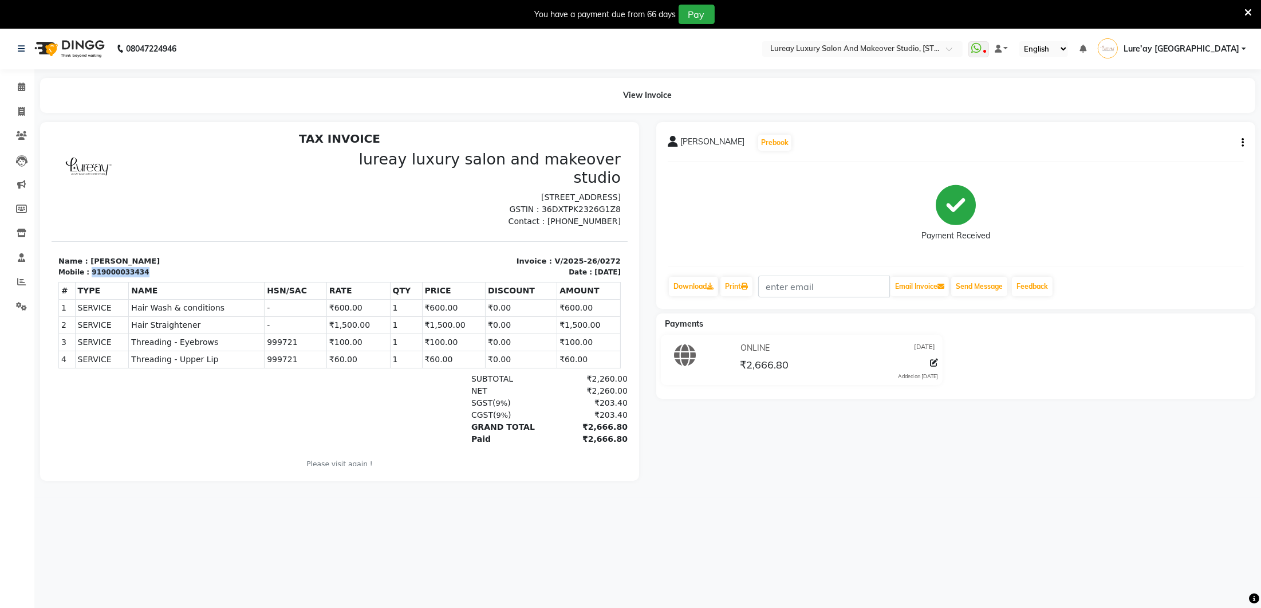
copy div "919000033434"
click at [19, 111] on icon at bounding box center [21, 111] width 6 height 9
select select "service"
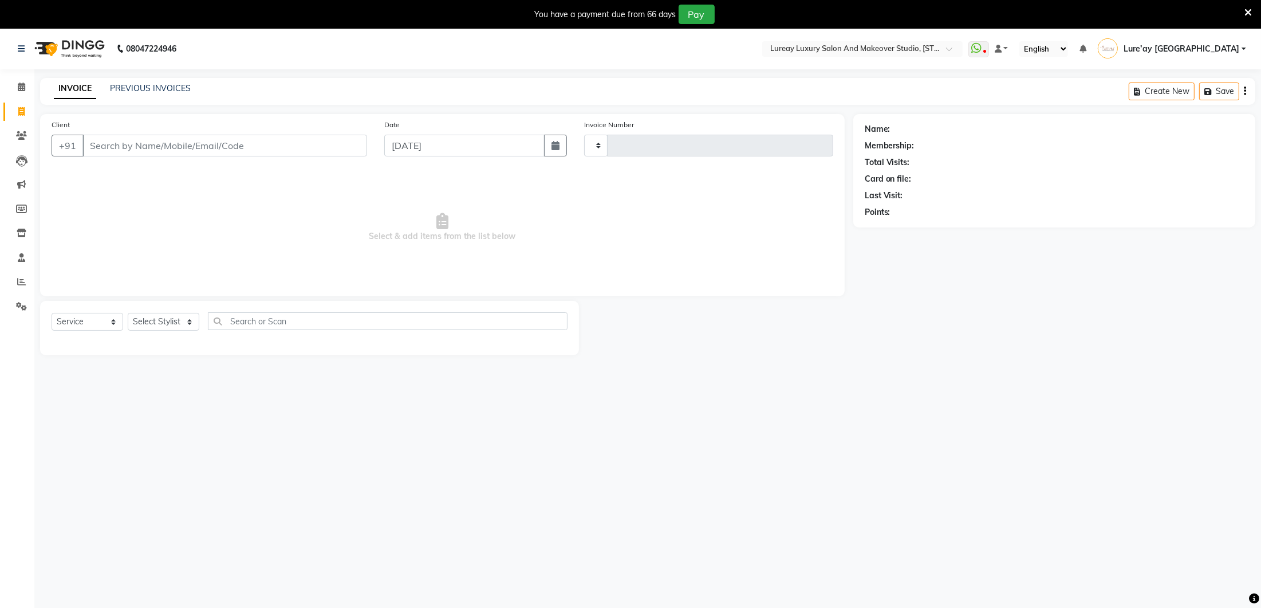
type input "0273"
select select "4075"
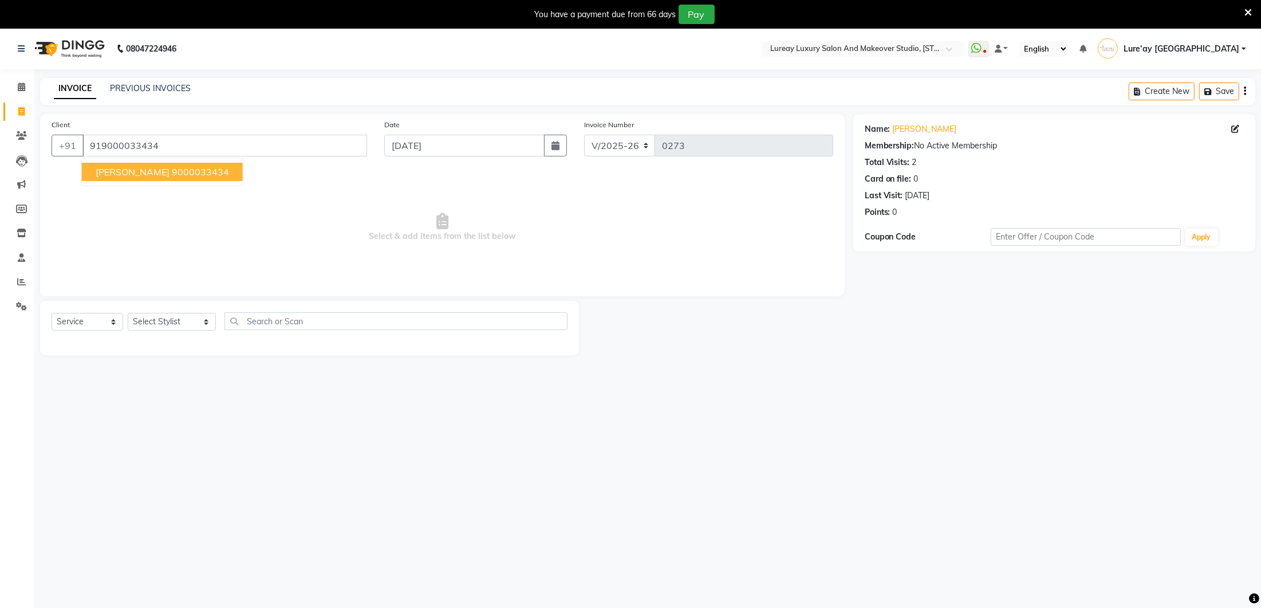
click at [114, 173] on span "[PERSON_NAME]" at bounding box center [133, 171] width 74 height 11
type input "9000033434"
click at [175, 317] on select "Select Stylist Ancy Lure’ay India shahana Shruti Vicky vimla" at bounding box center [172, 322] width 88 height 18
select select "27184"
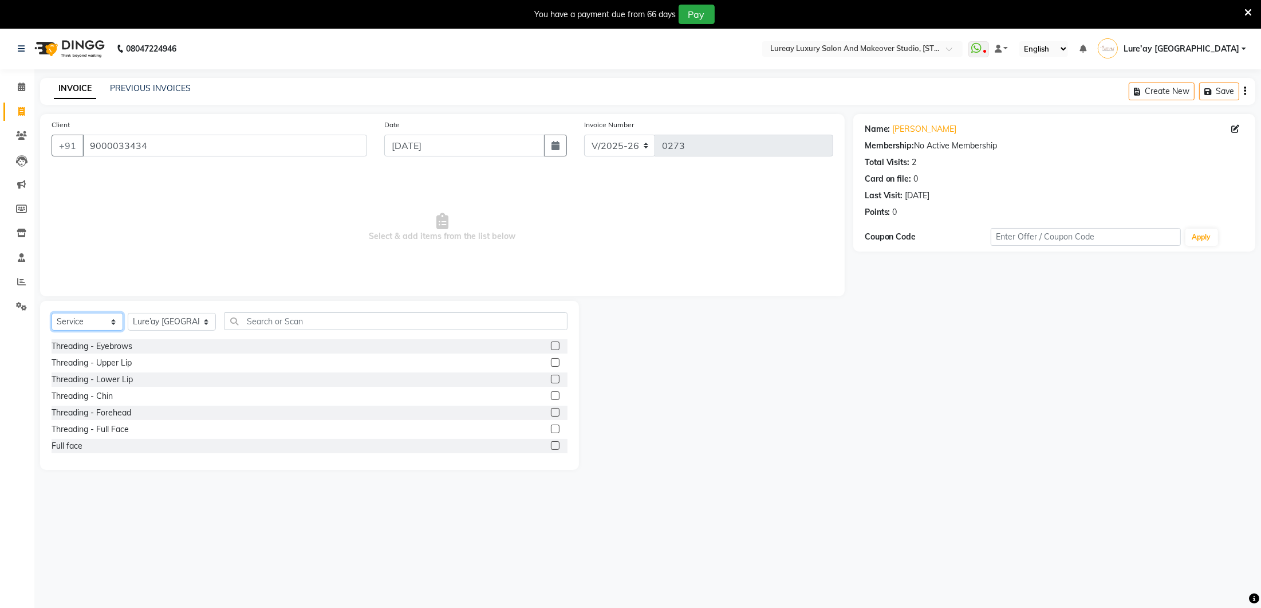
click at [119, 323] on select "Select Service Product Membership Package Voucher Prepaid Gift Card" at bounding box center [88, 322] width 72 height 18
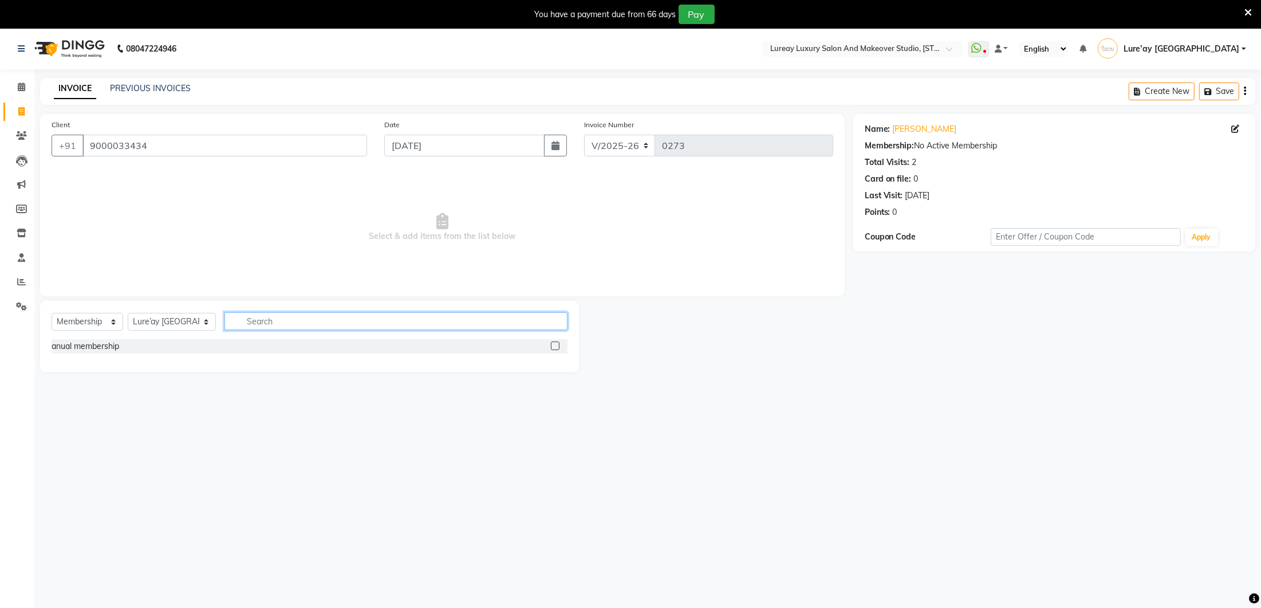
click at [252, 319] on input "text" at bounding box center [396, 321] width 343 height 18
click at [556, 345] on label at bounding box center [555, 345] width 9 height 9
click at [556, 345] on input "checkbox" at bounding box center [554, 346] width 7 height 7
select select "select"
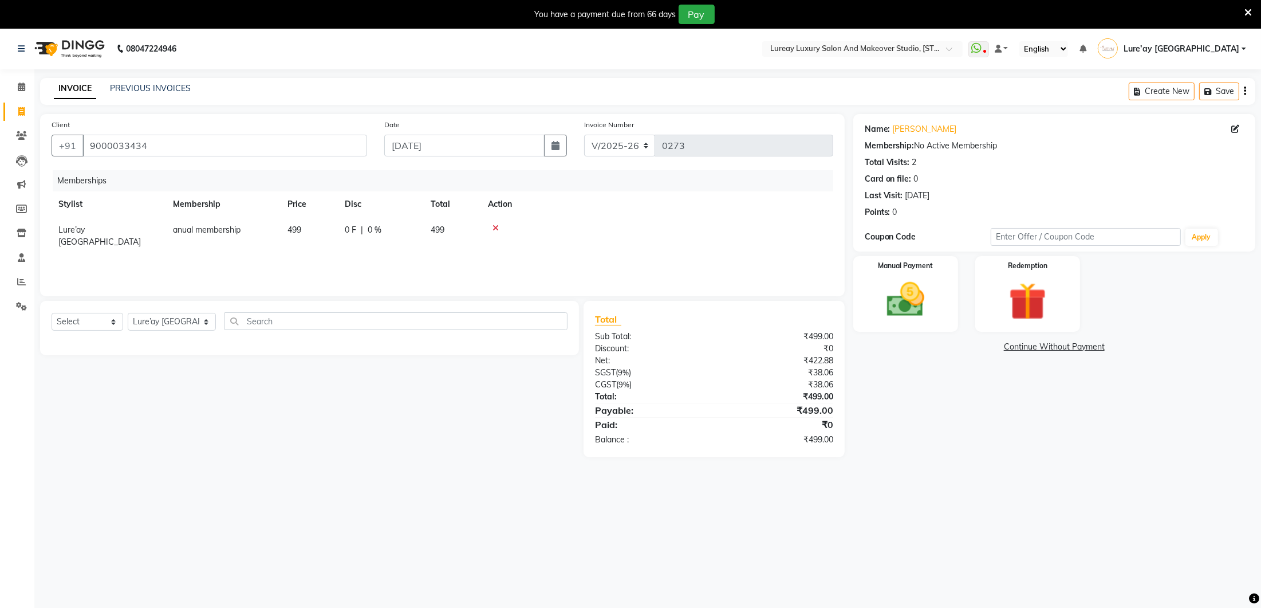
click at [307, 232] on td "499" at bounding box center [309, 236] width 57 height 38
select select "27184"
drag, startPoint x: 331, startPoint y: 231, endPoint x: 343, endPoint y: 234, distance: 11.7
click at [331, 231] on input "499" at bounding box center [335, 233] width 44 height 18
type input "4"
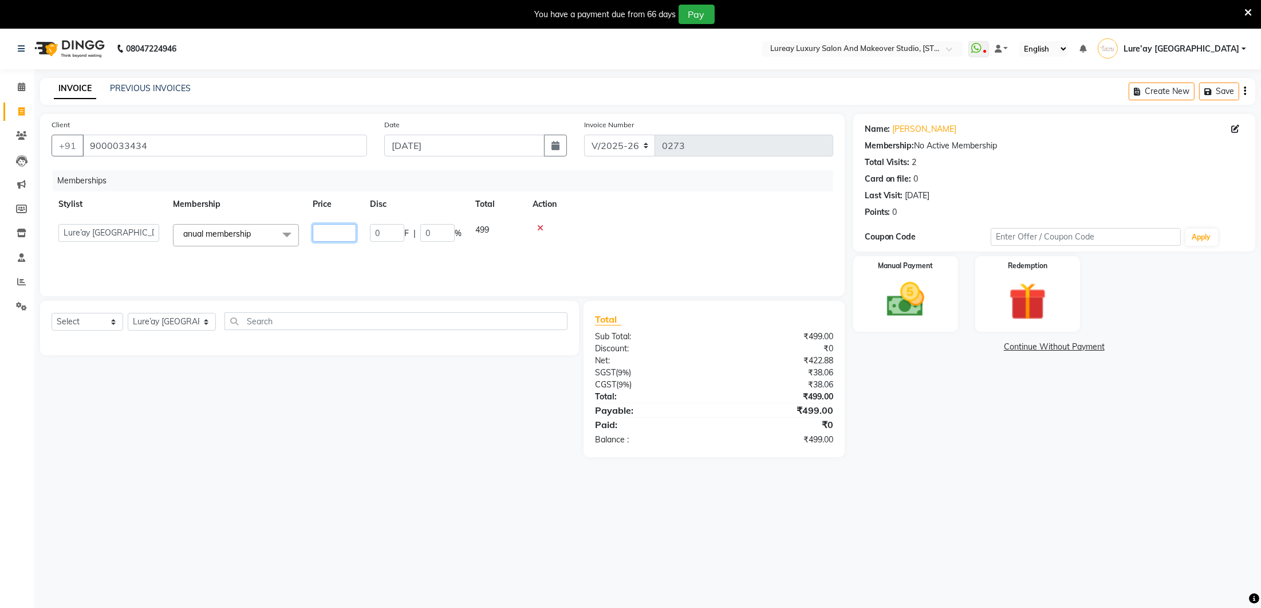
type input "0"
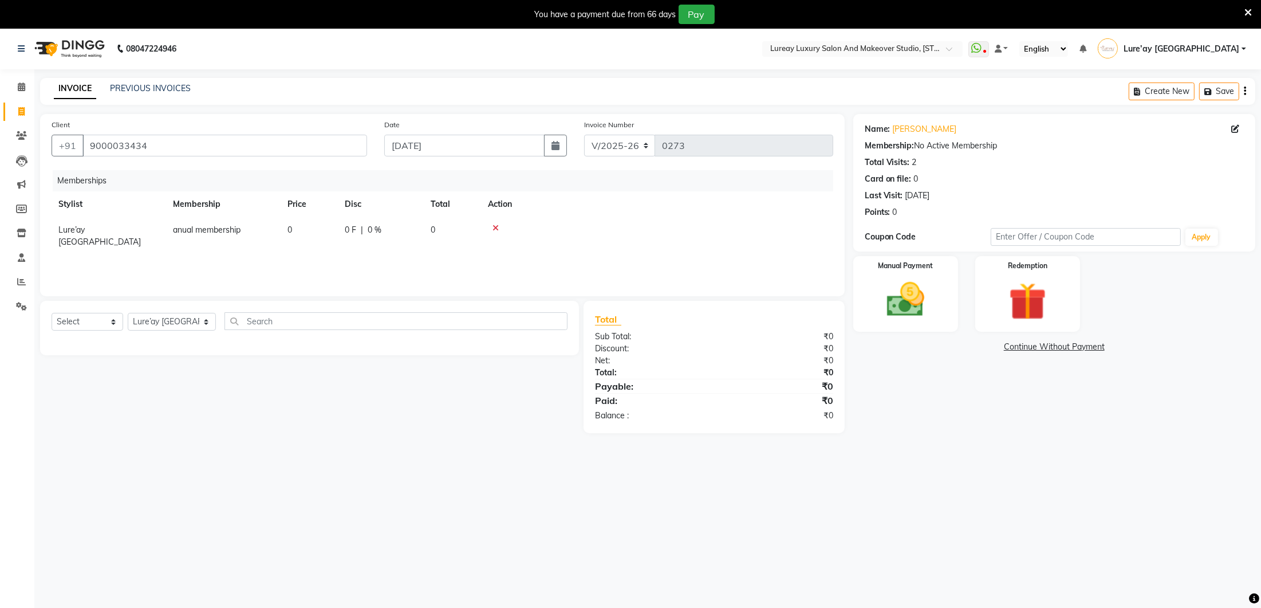
click at [400, 265] on div "Memberships Stylist Membership Price Disc Total Action Lure’ay India anual memb…" at bounding box center [443, 227] width 782 height 115
click at [877, 284] on img at bounding box center [905, 299] width 64 height 45
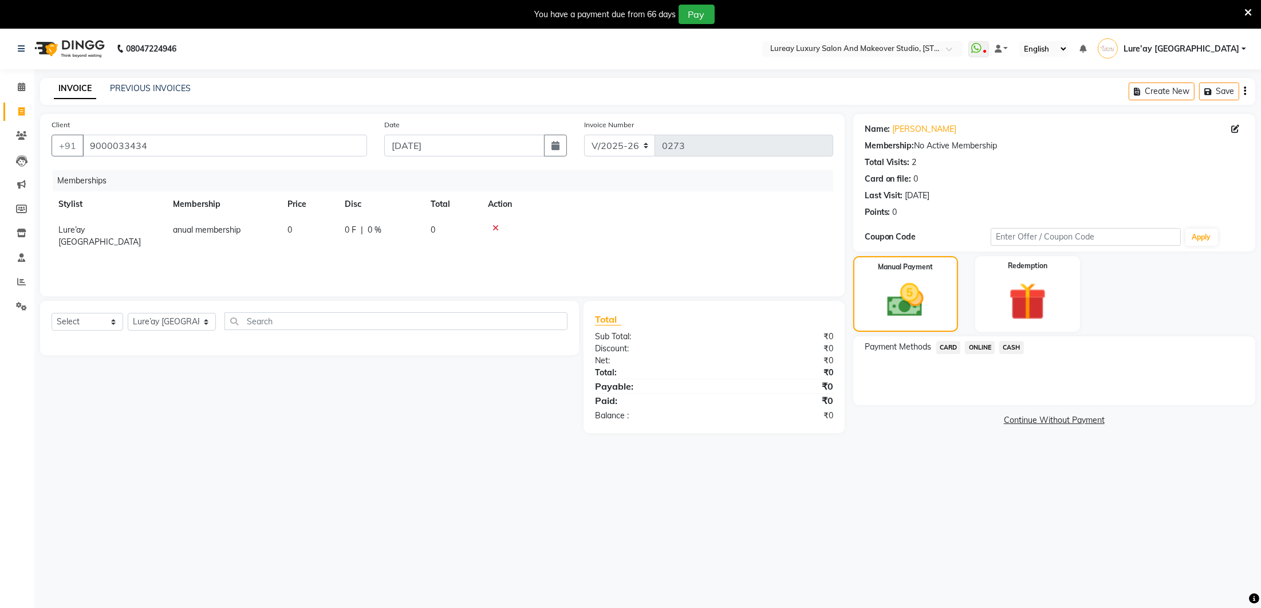
click at [972, 344] on span "ONLINE" at bounding box center [980, 347] width 30 height 13
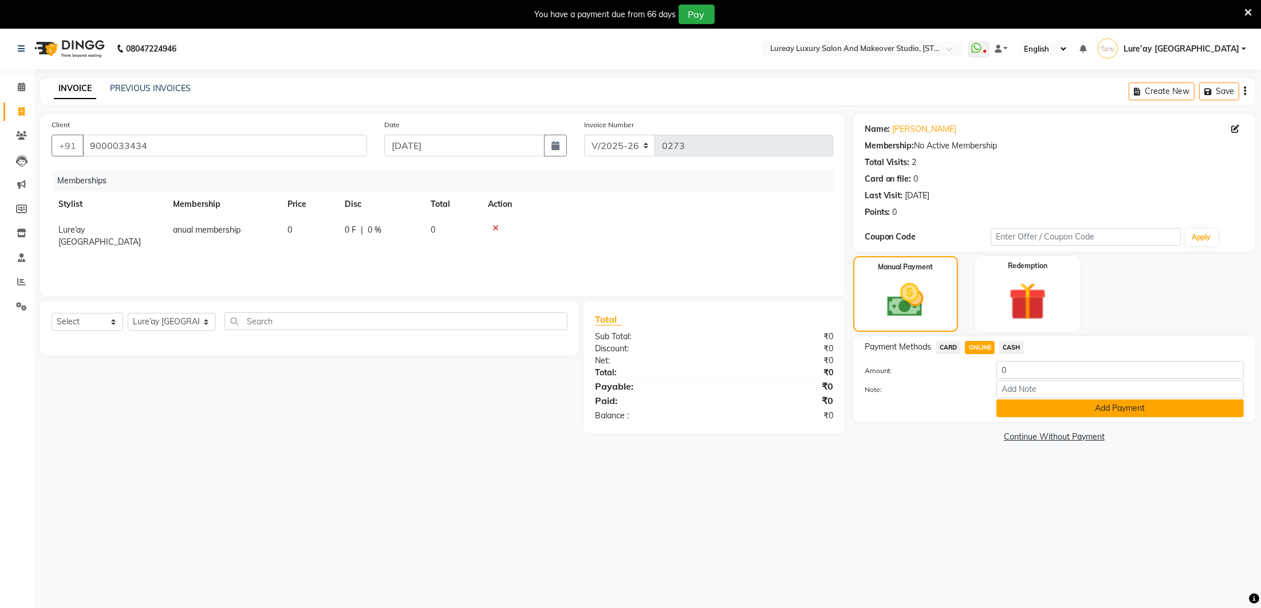
click at [1044, 408] on button "Add Payment" at bounding box center [1120, 408] width 247 height 18
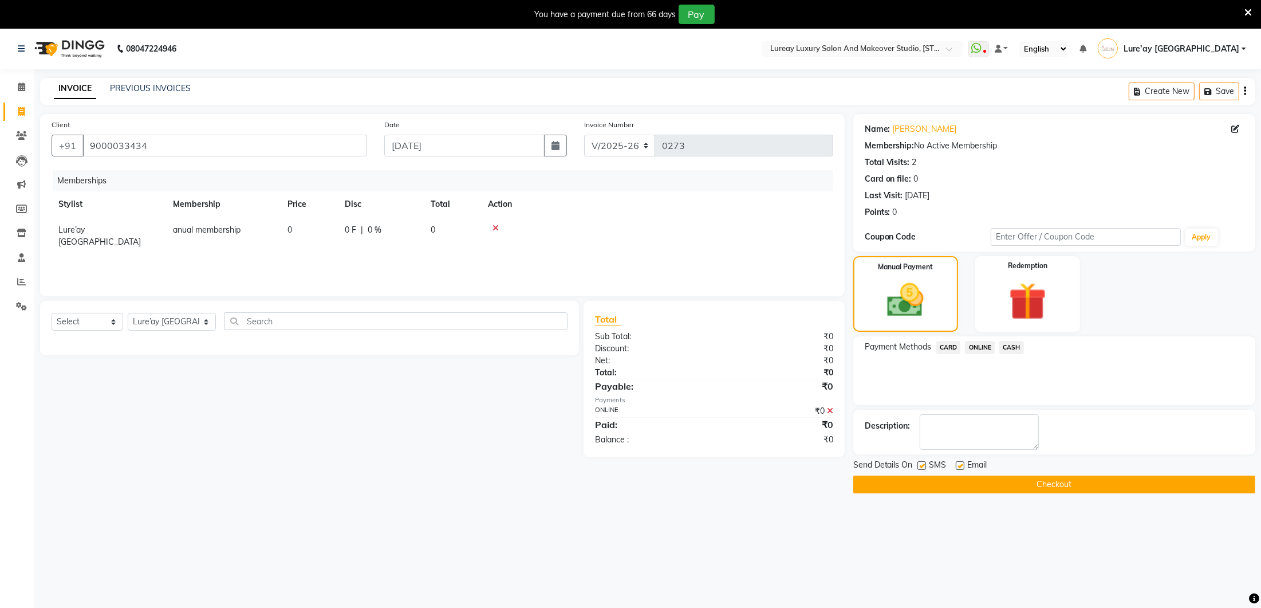
click at [1021, 482] on button "Checkout" at bounding box center [1054, 484] width 402 height 18
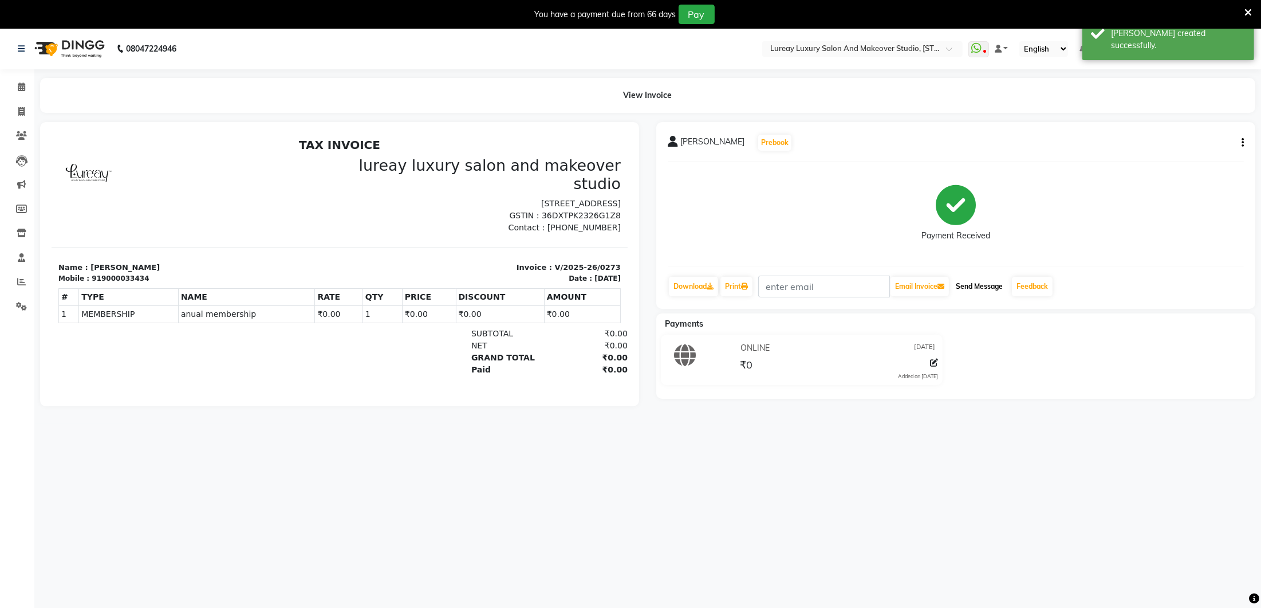
click at [976, 285] on button "Send Message" at bounding box center [979, 286] width 56 height 19
